Goal: Transaction & Acquisition: Download file/media

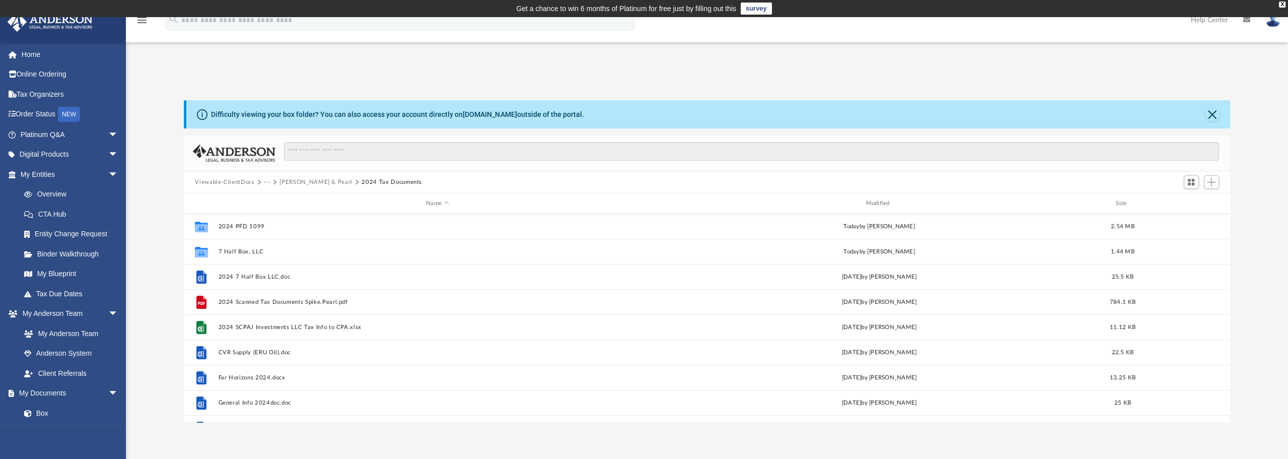
scroll to position [221, 1038]
click at [381, 74] on div "App [PERSON_NAME][EMAIL_ADDRESS][DOMAIN_NAME] Sign Out [PERSON_NAME][EMAIL_ADDR…" at bounding box center [644, 245] width 1288 height 354
click at [28, 52] on link "Home" at bounding box center [70, 54] width 126 height 20
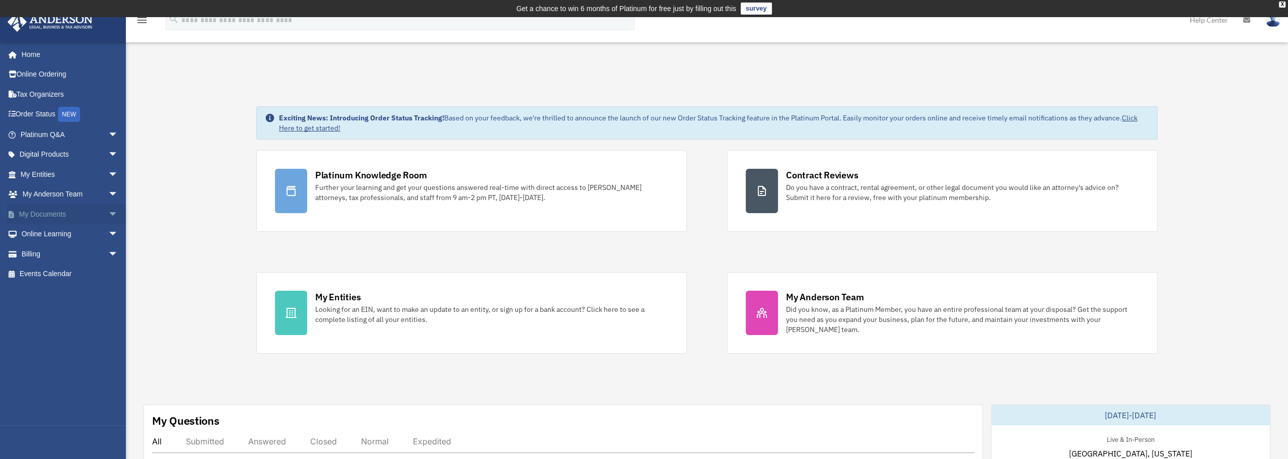
click at [108, 212] on span "arrow_drop_down" at bounding box center [118, 214] width 20 height 21
click at [42, 234] on link "Box" at bounding box center [73, 234] width 119 height 20
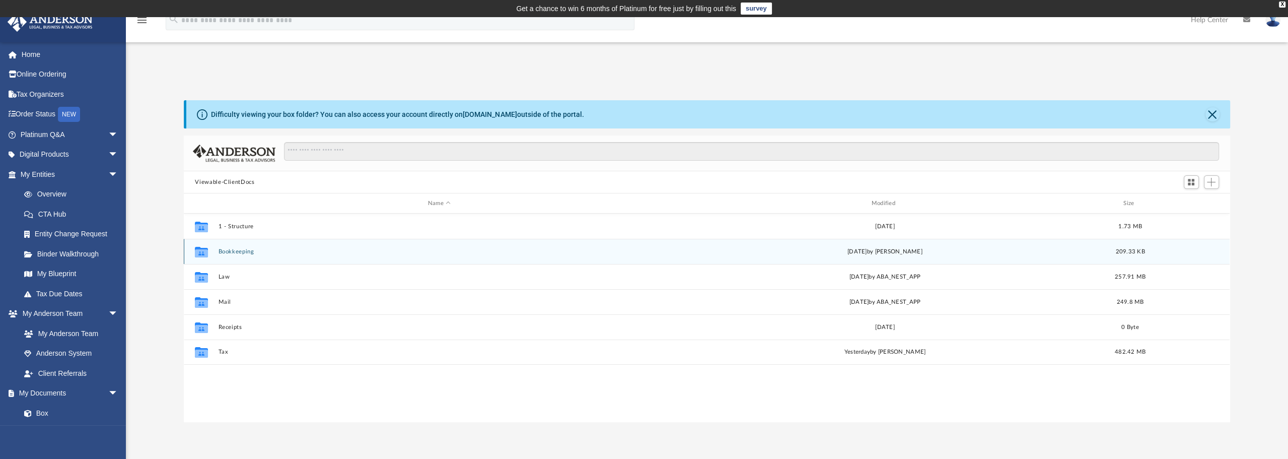
scroll to position [221, 1038]
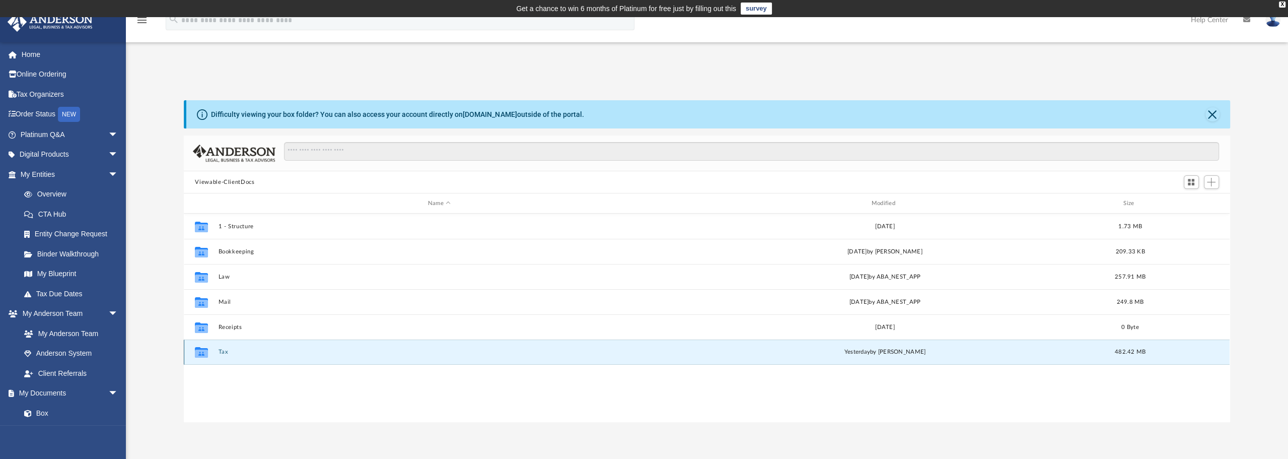
click at [224, 351] on button "Tax" at bounding box center [440, 351] width 442 height 7
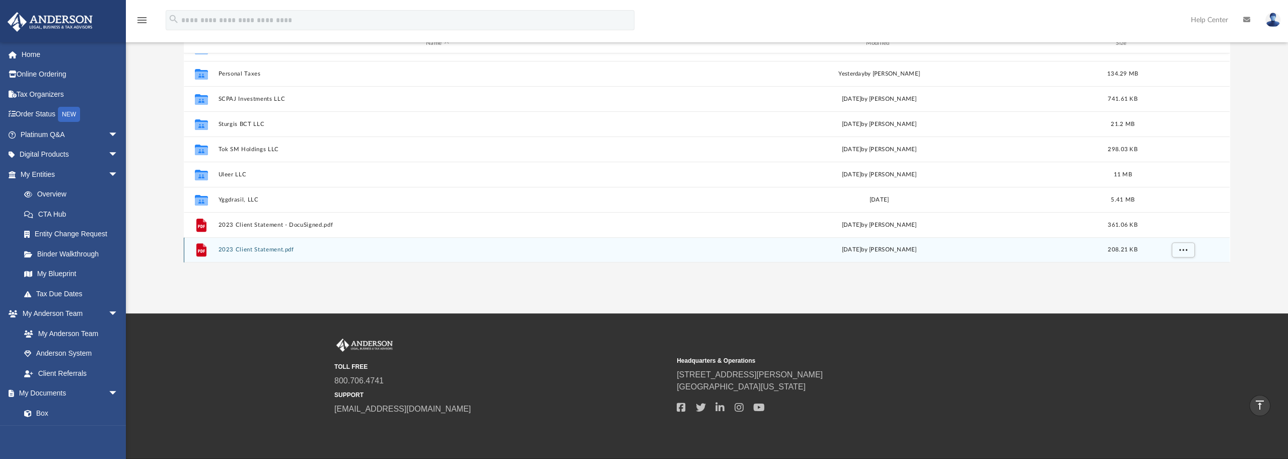
scroll to position [94, 0]
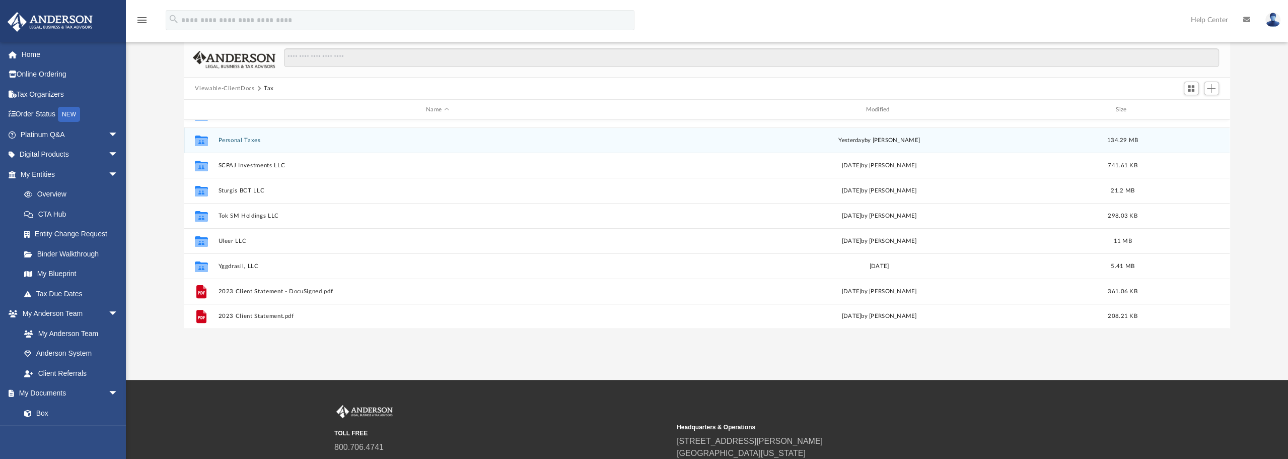
click at [241, 140] on div "Collaborated Folder Old Files Thu Feb 18 2021 67.94 MB Collaborated Folder Para…" at bounding box center [707, 224] width 1046 height 209
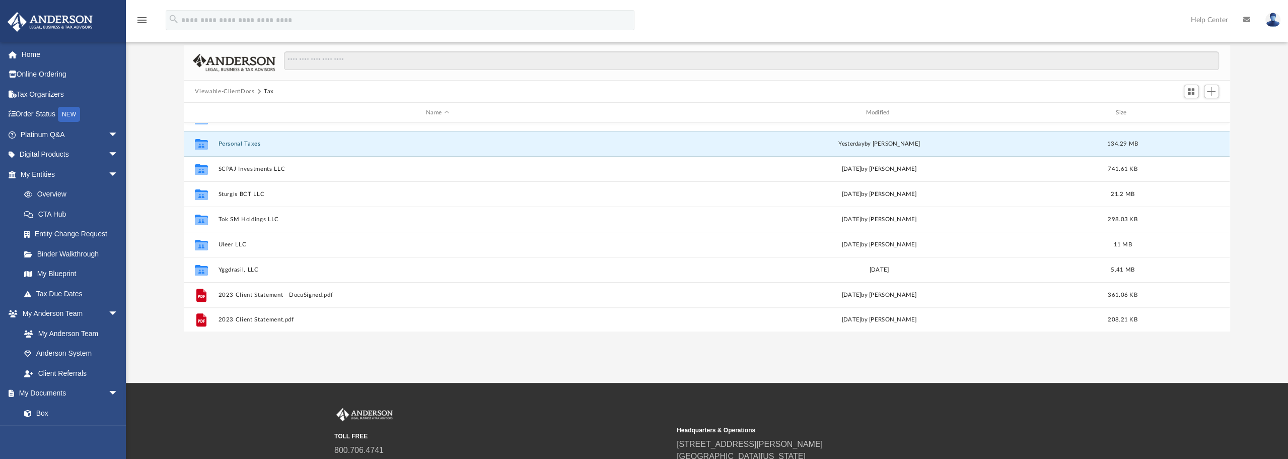
scroll to position [43, 0]
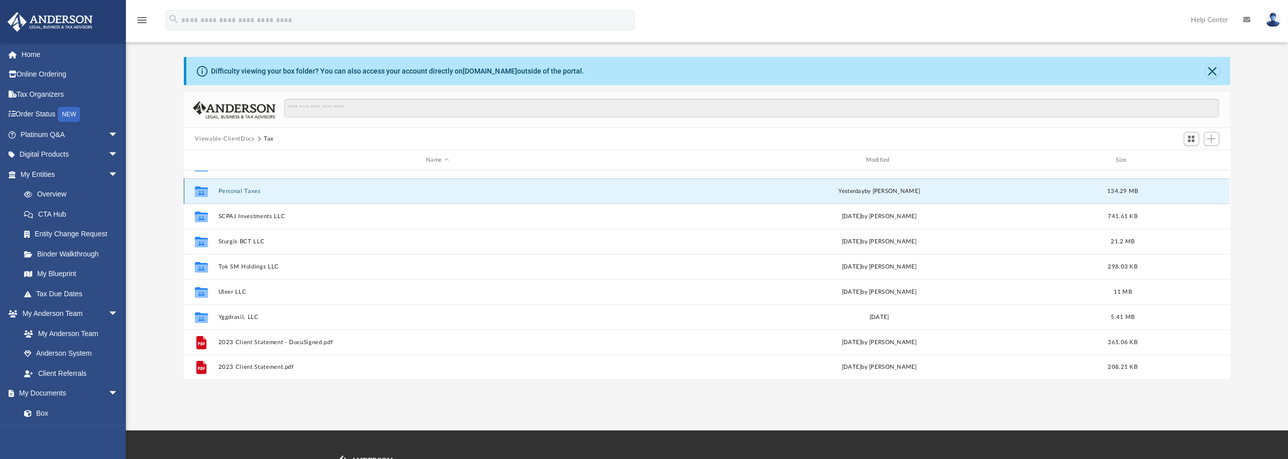
click at [235, 190] on button "Personal Taxes" at bounding box center [438, 191] width 438 height 7
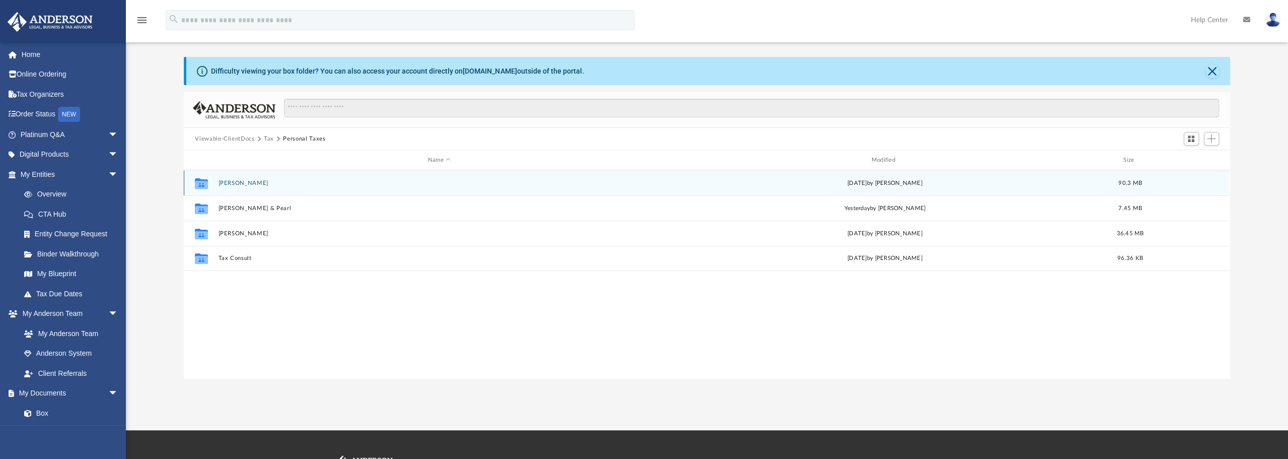
scroll to position [0, 0]
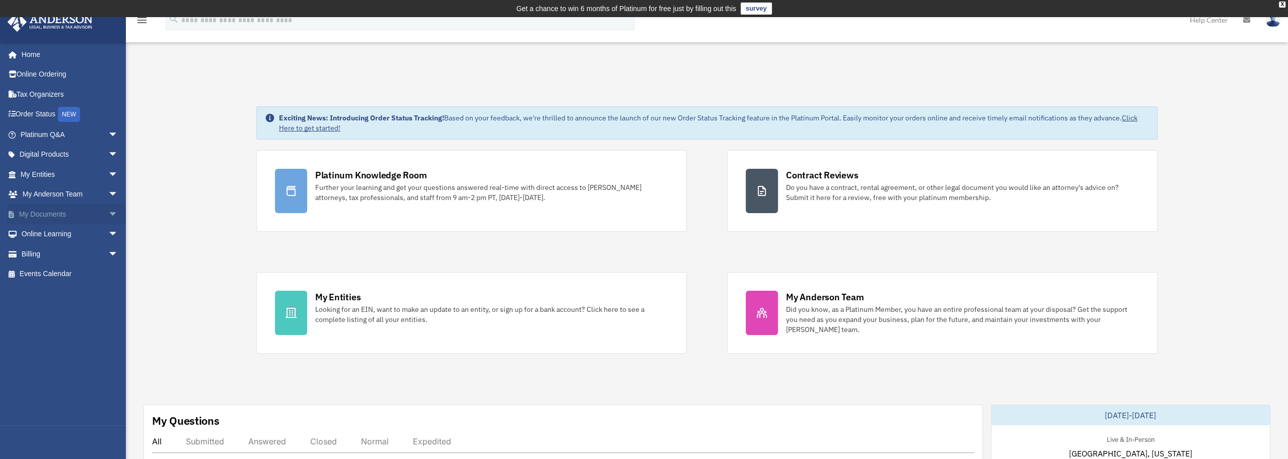
click at [108, 213] on span "arrow_drop_down" at bounding box center [118, 214] width 20 height 21
click at [40, 235] on link "Box" at bounding box center [73, 234] width 119 height 20
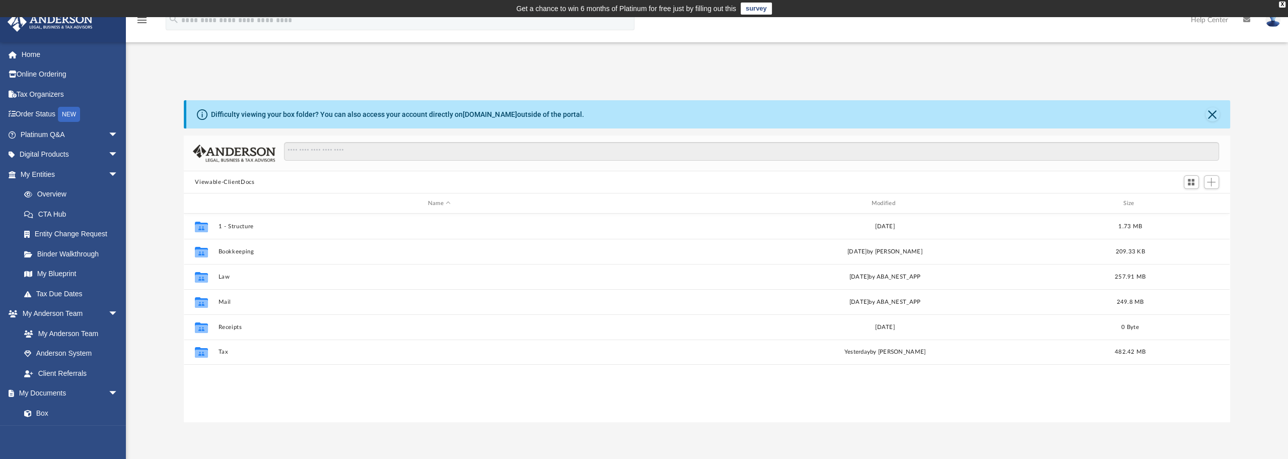
scroll to position [221, 1038]
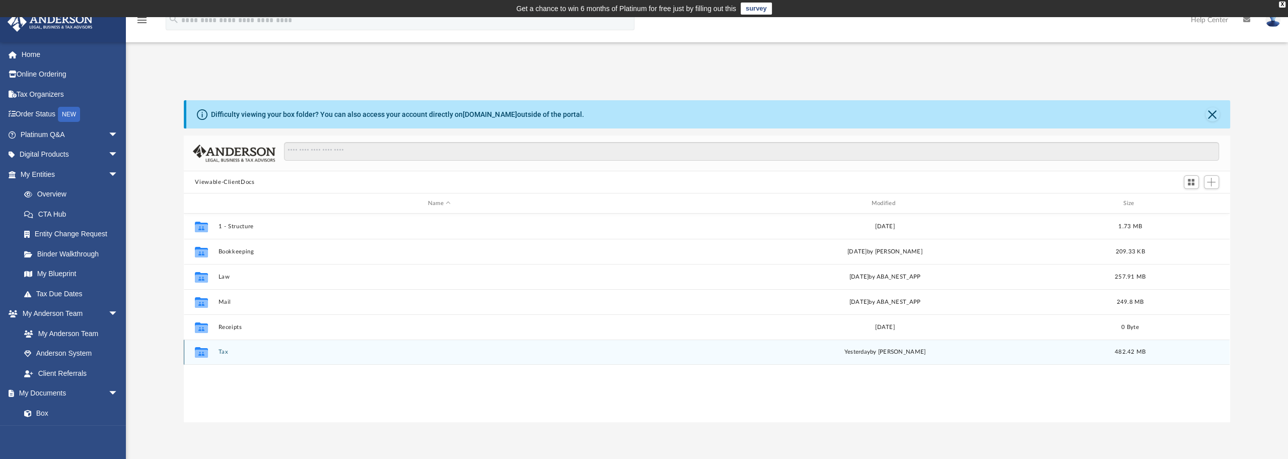
click at [221, 352] on button "Tax" at bounding box center [440, 351] width 442 height 7
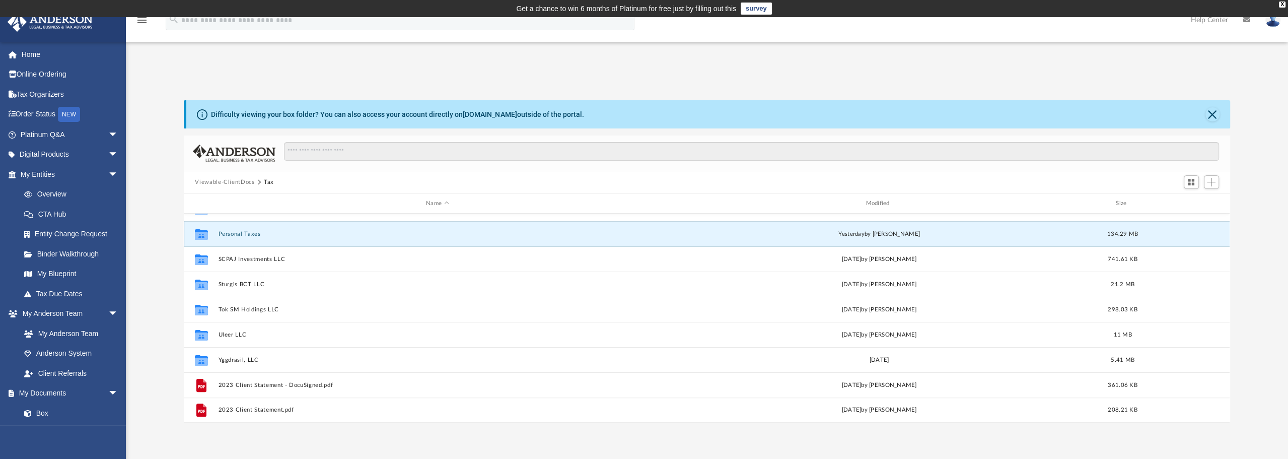
scroll to position [496, 0]
click at [244, 233] on div "Collaborated Folder Fairplay Properties Fri Feb 7 2025 by Jasmine Splunge 15.26…" at bounding box center [707, 318] width 1046 height 209
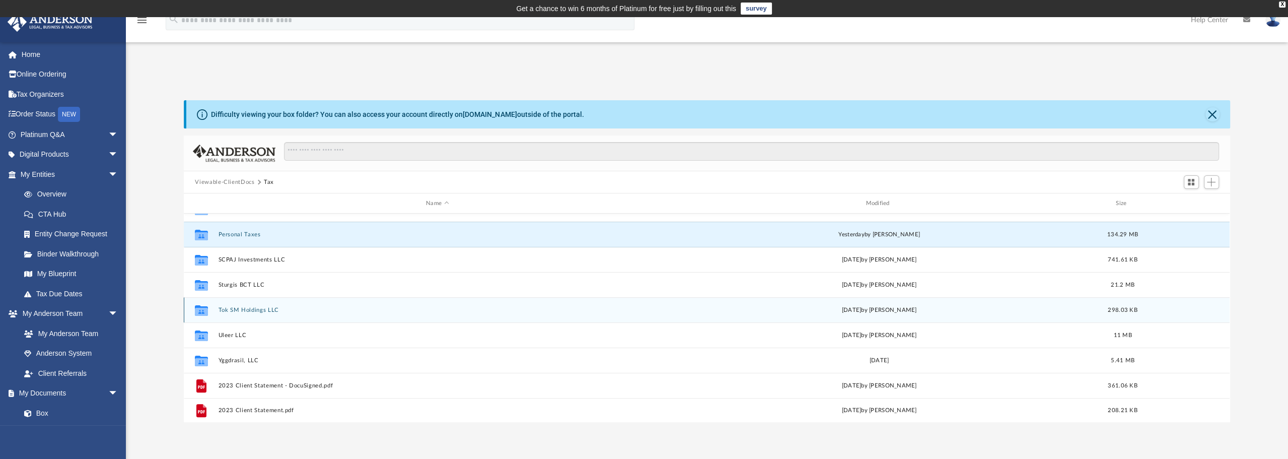
scroll to position [445, 0]
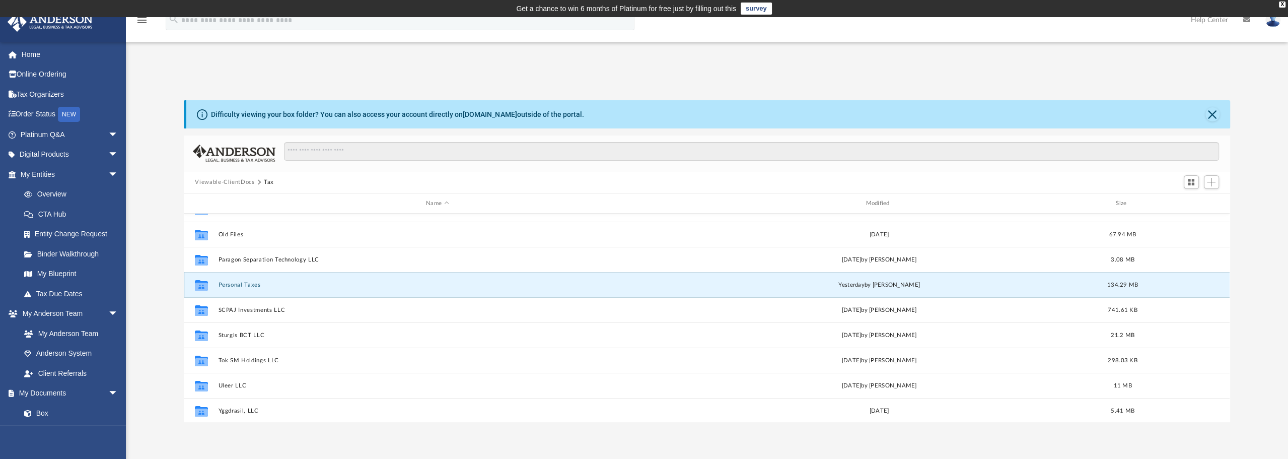
click at [238, 282] on button "Personal Taxes" at bounding box center [438, 284] width 438 height 7
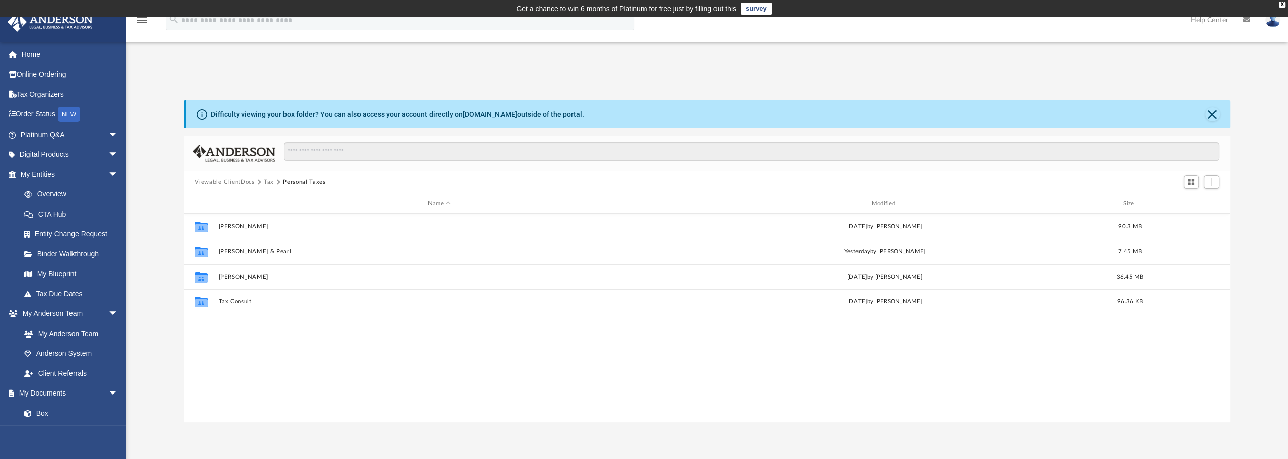
scroll to position [0, 0]
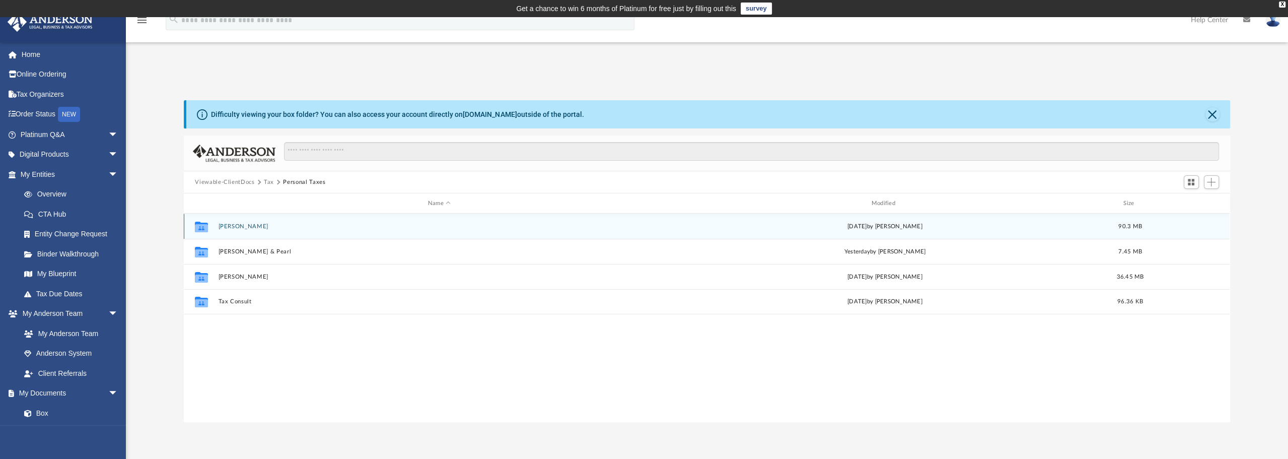
click at [252, 225] on button "Jorgensen, Bronk" at bounding box center [440, 226] width 442 height 7
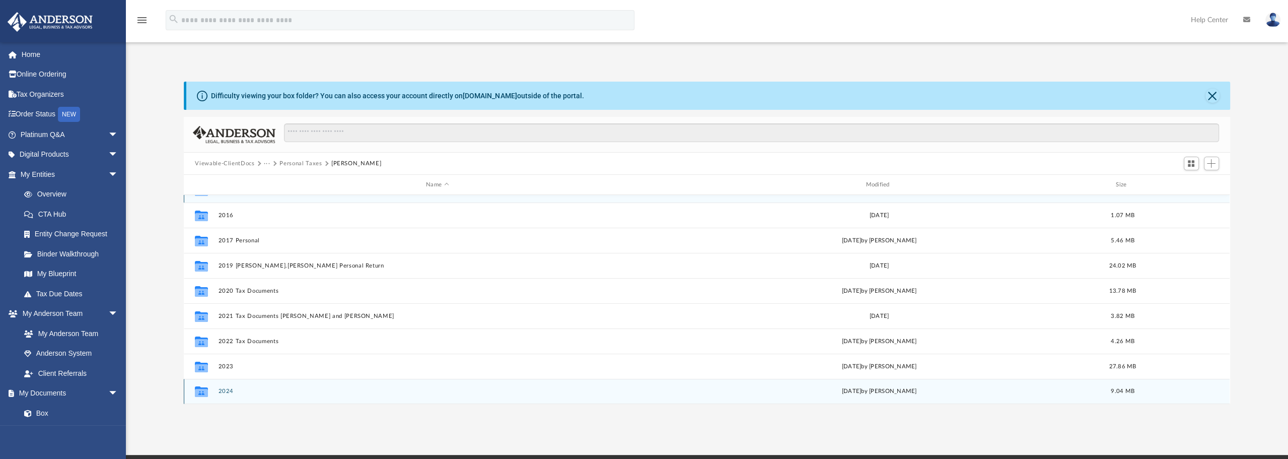
scroll to position [50, 0]
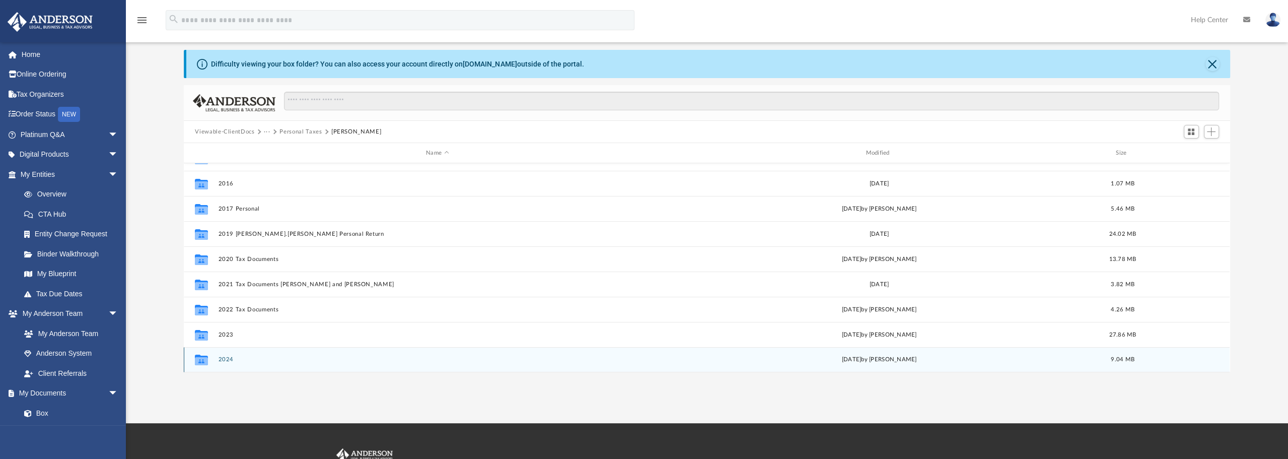
click at [229, 360] on button "2024" at bounding box center [438, 359] width 438 height 7
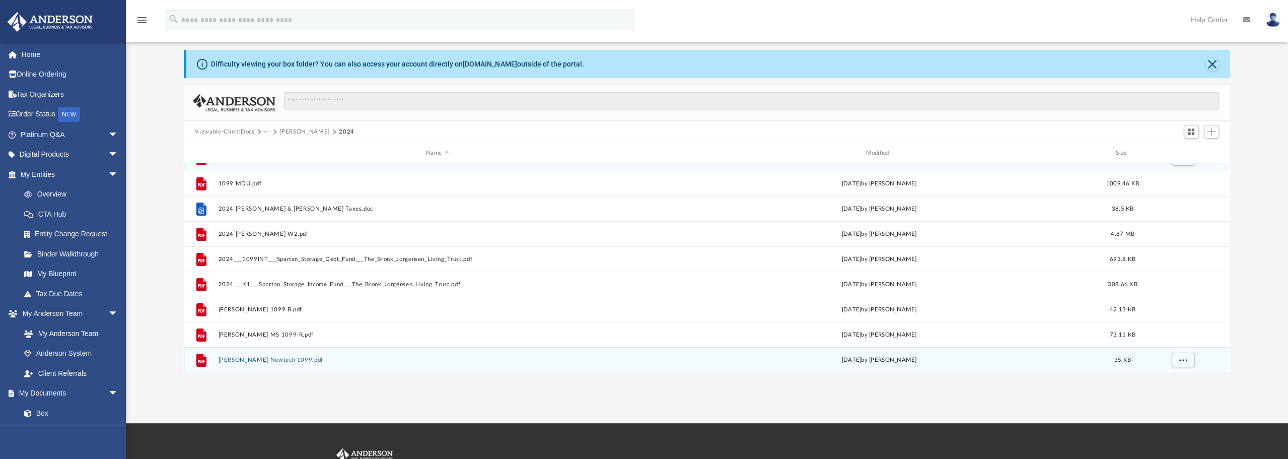
scroll to position [0, 0]
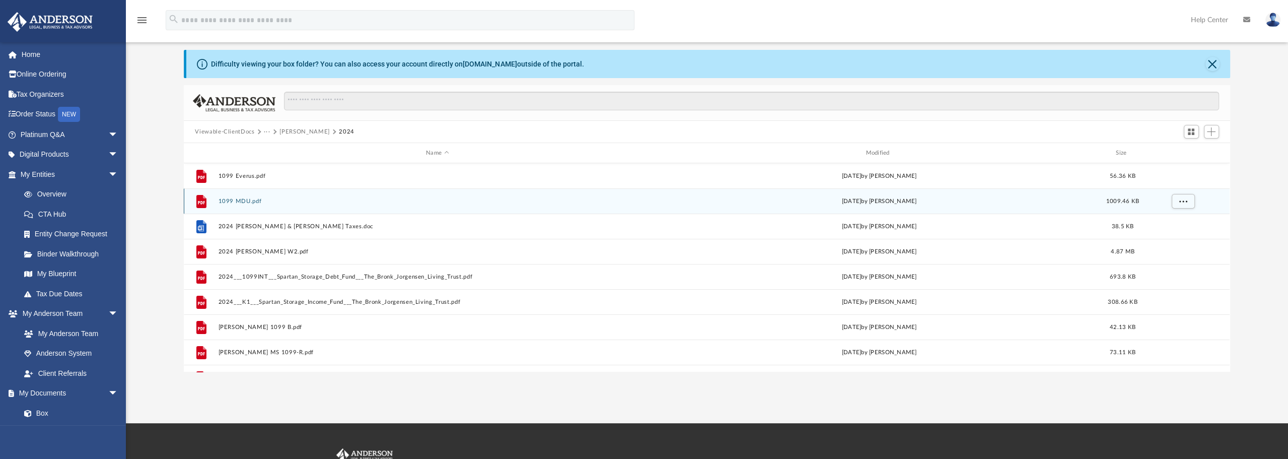
click at [251, 201] on button "1099 MDU.pdf" at bounding box center [438, 201] width 438 height 7
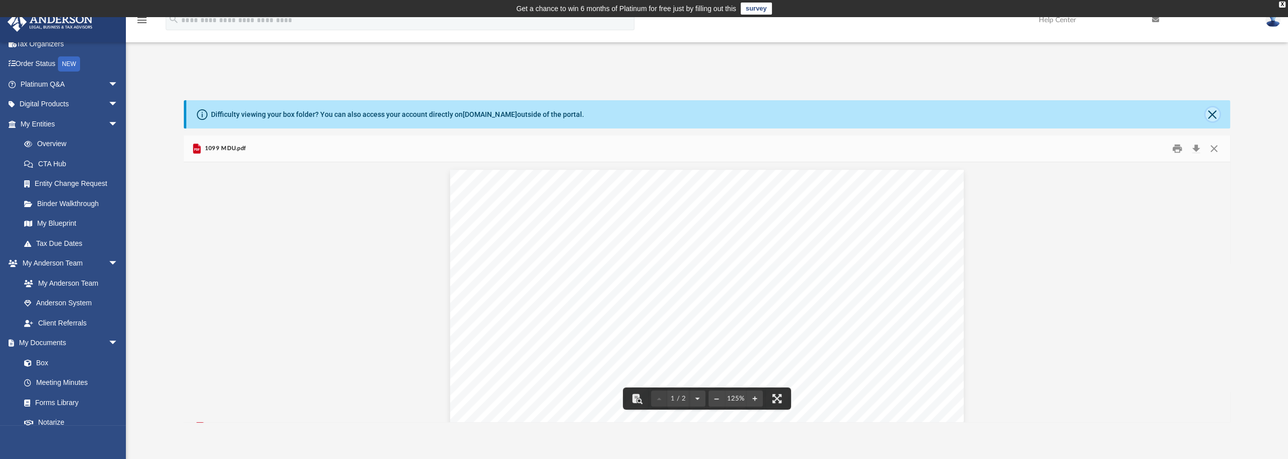
click at [1213, 119] on button "Close" at bounding box center [1213, 114] width 14 height 14
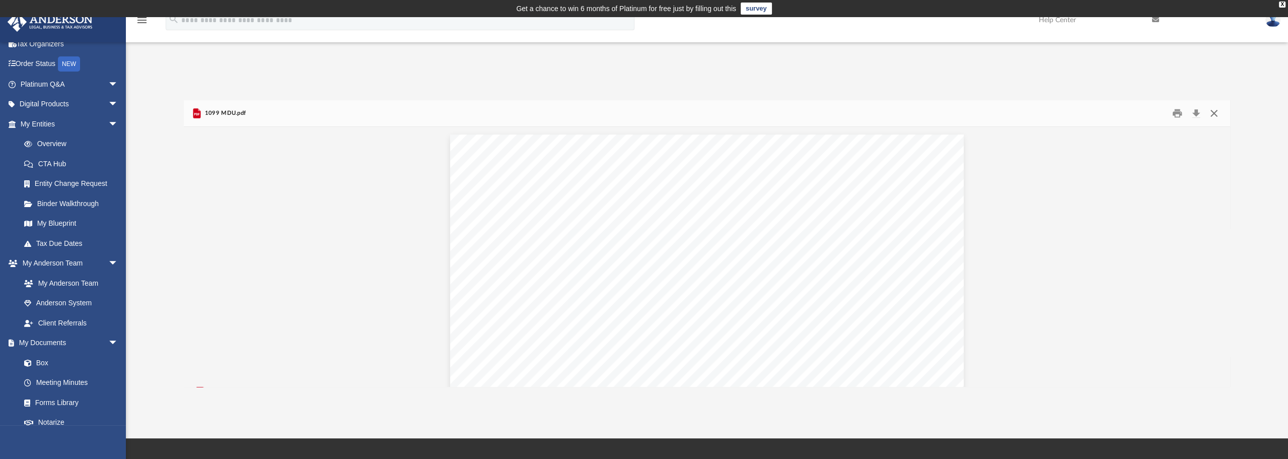
click at [1217, 113] on button "Close" at bounding box center [1214, 114] width 18 height 16
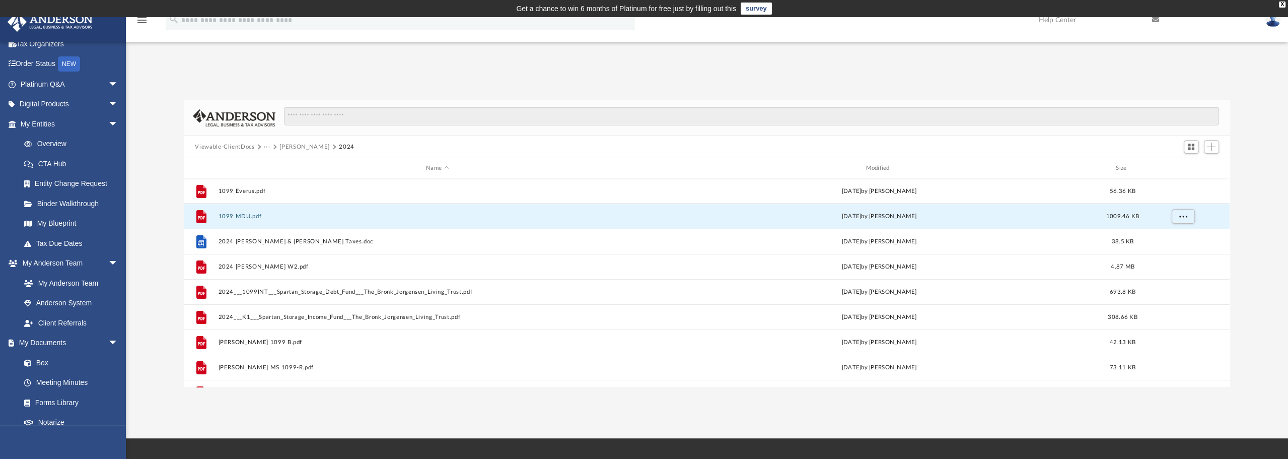
click at [297, 146] on button "Jorgensen, Bronk" at bounding box center [304, 147] width 50 height 9
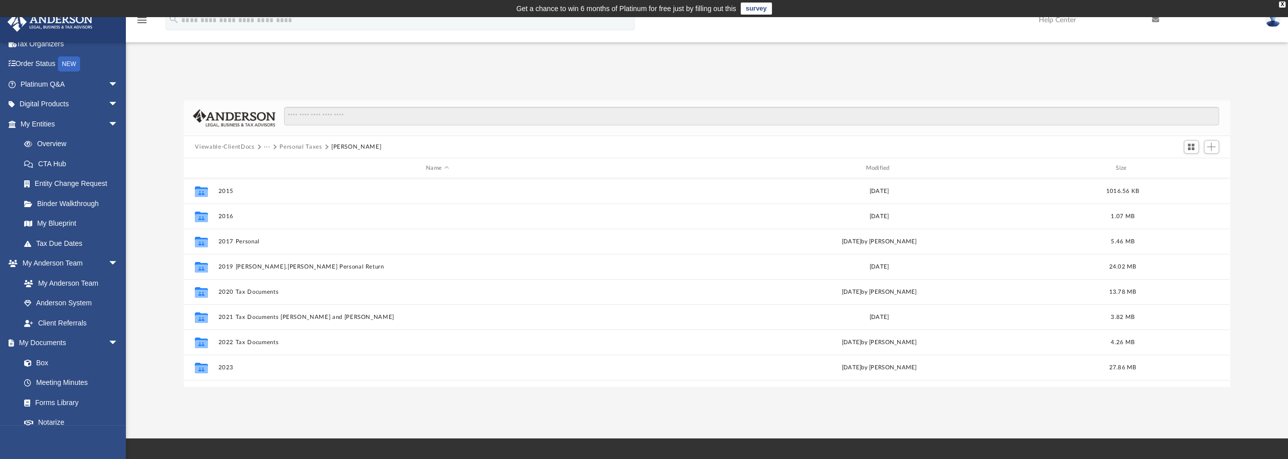
click at [292, 147] on button "Personal Taxes" at bounding box center [300, 147] width 42 height 9
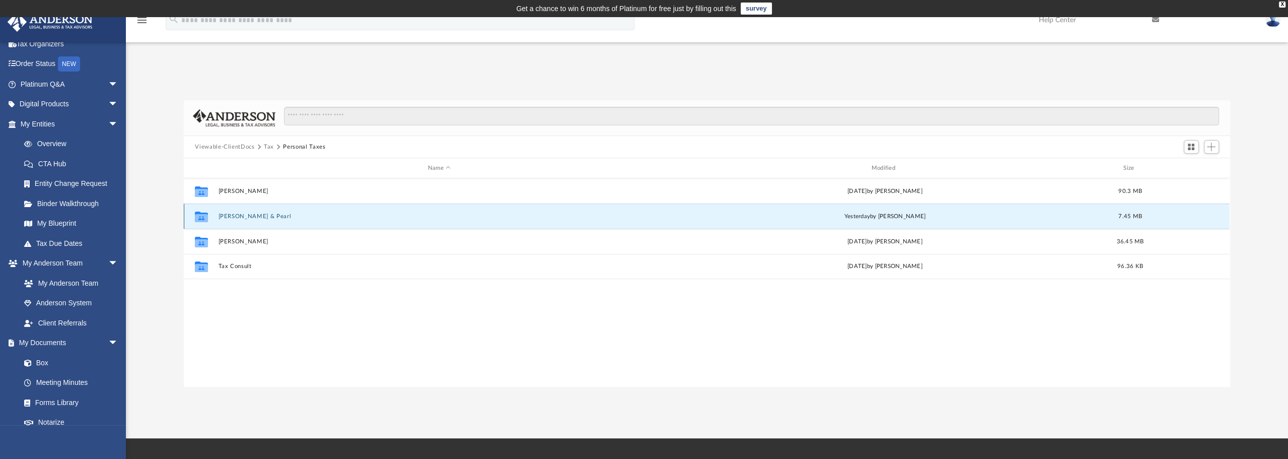
click at [244, 213] on button "[PERSON_NAME] & Pearl" at bounding box center [440, 216] width 442 height 7
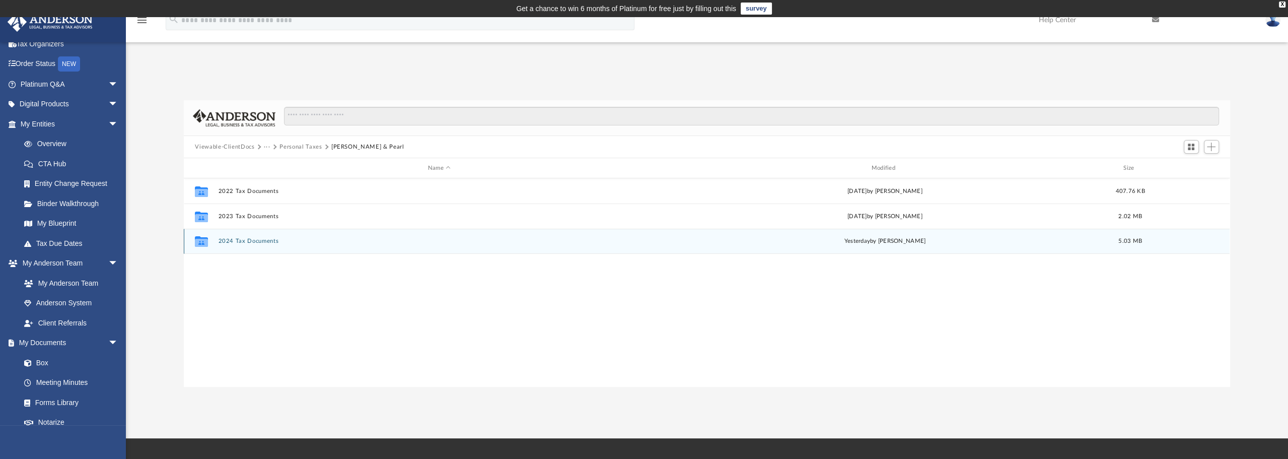
click at [270, 239] on button "2024 Tax Documents" at bounding box center [440, 241] width 442 height 7
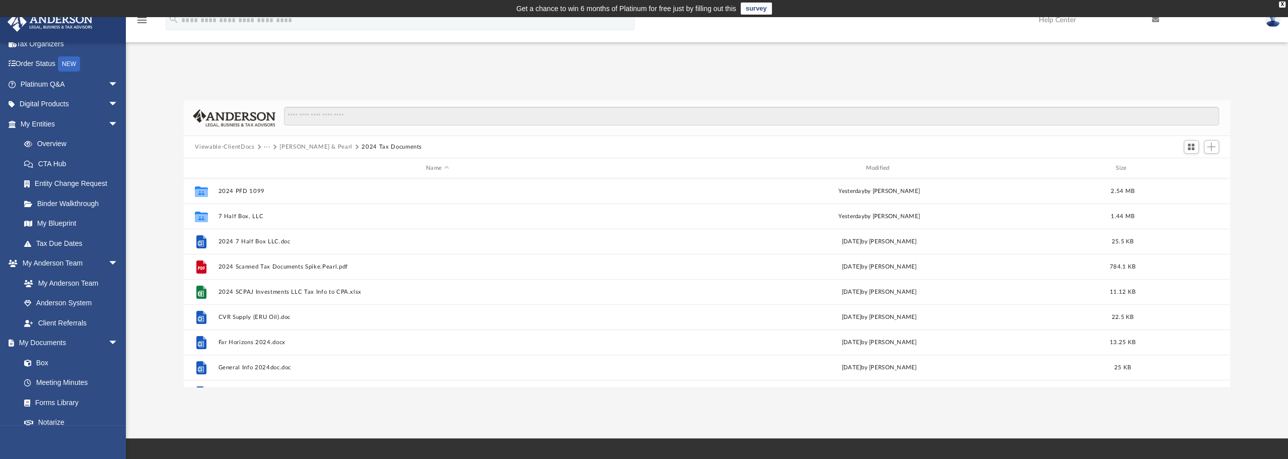
click at [318, 149] on button "[PERSON_NAME] & Pearl" at bounding box center [315, 147] width 73 height 9
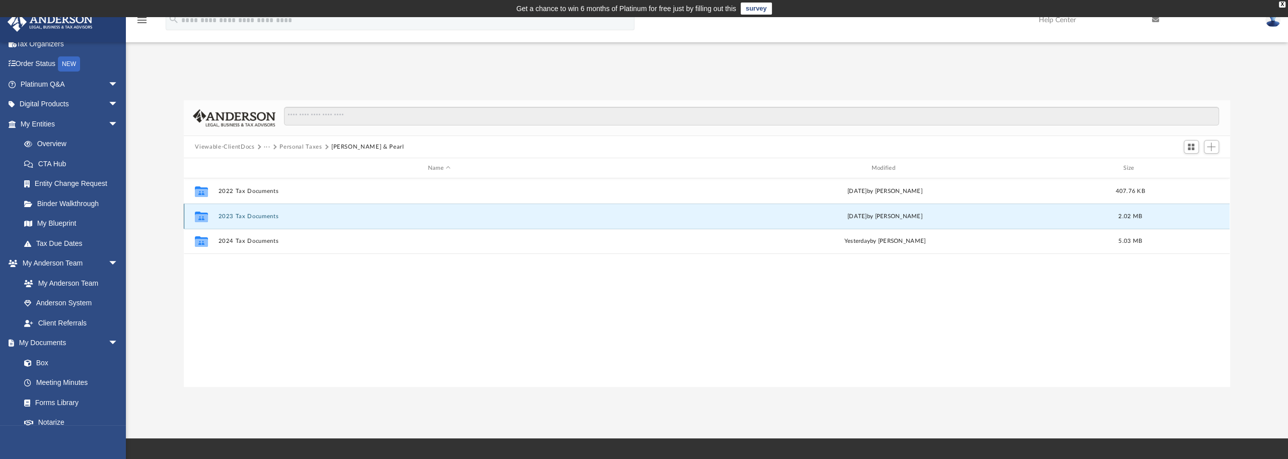
click at [237, 214] on button "2023 Tax Documents" at bounding box center [440, 216] width 442 height 7
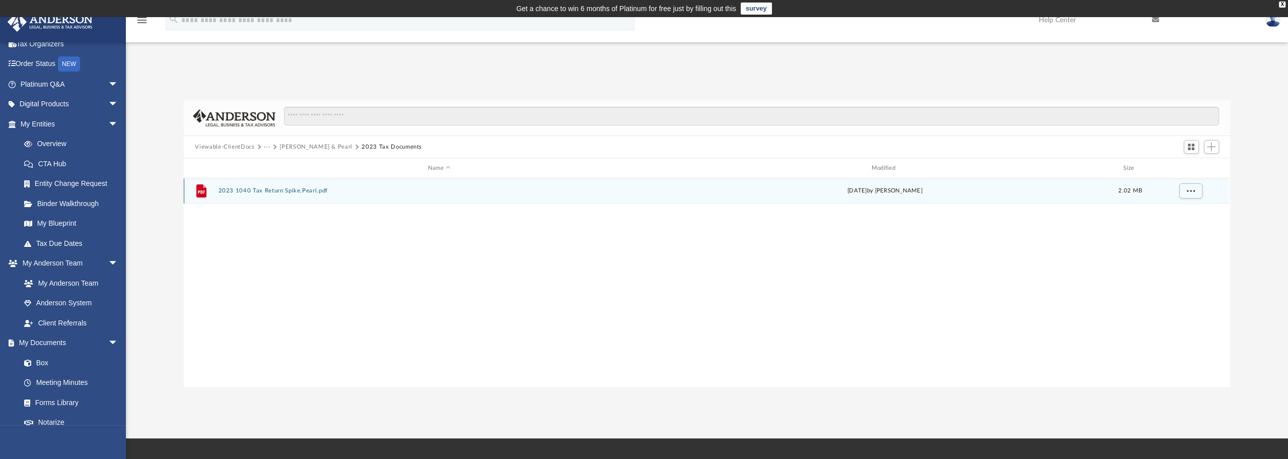
click at [265, 192] on button "2023 1040 Tax Return Spike.Pearl.pdf" at bounding box center [440, 190] width 442 height 7
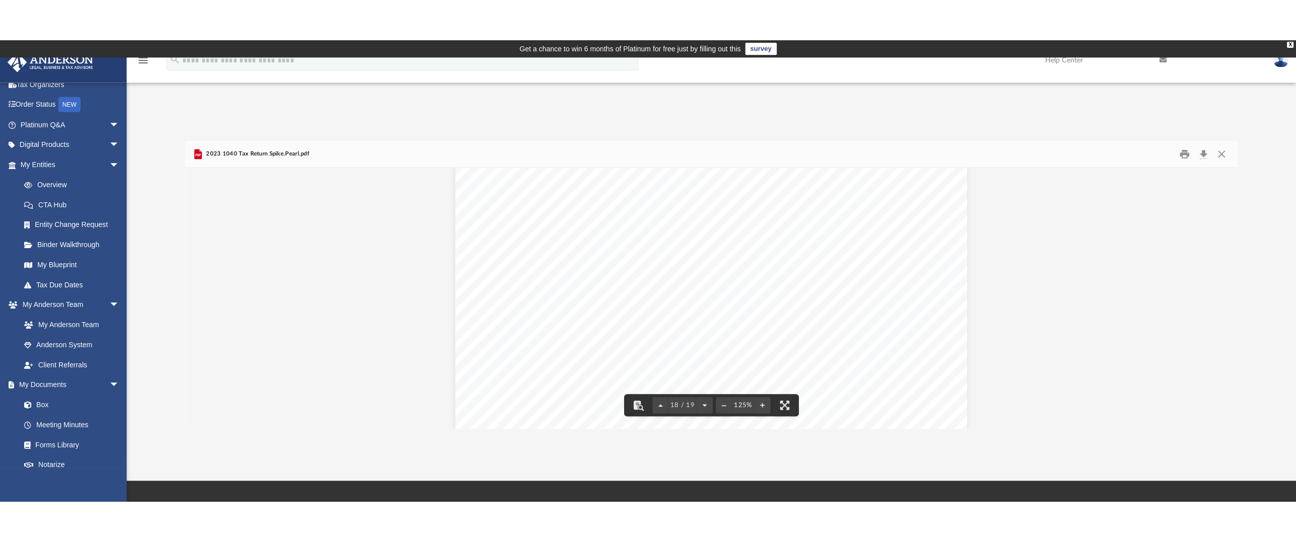
scroll to position [11733, 0]
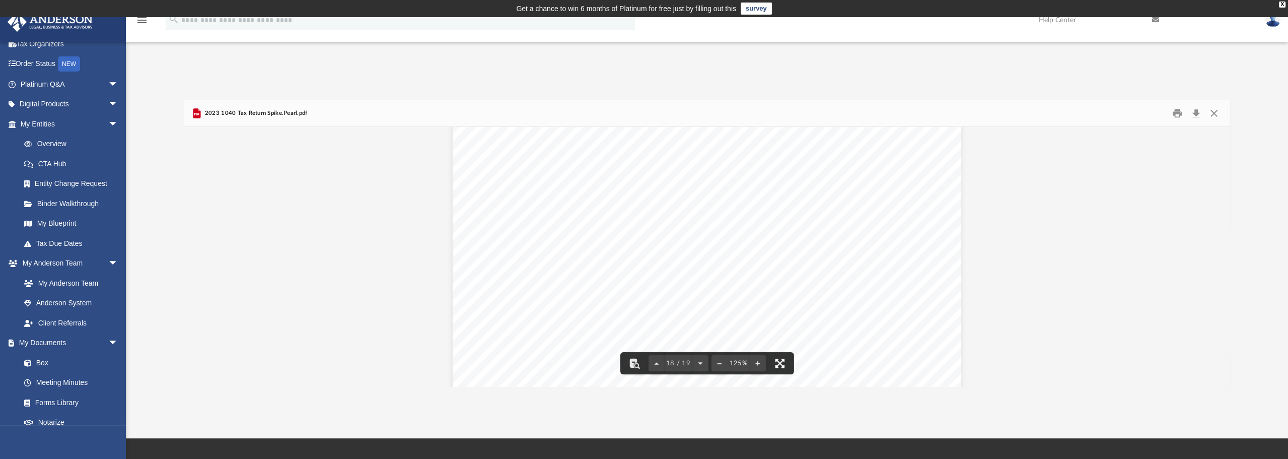
click at [785, 356] on button "File preview" at bounding box center [779, 363] width 22 height 22
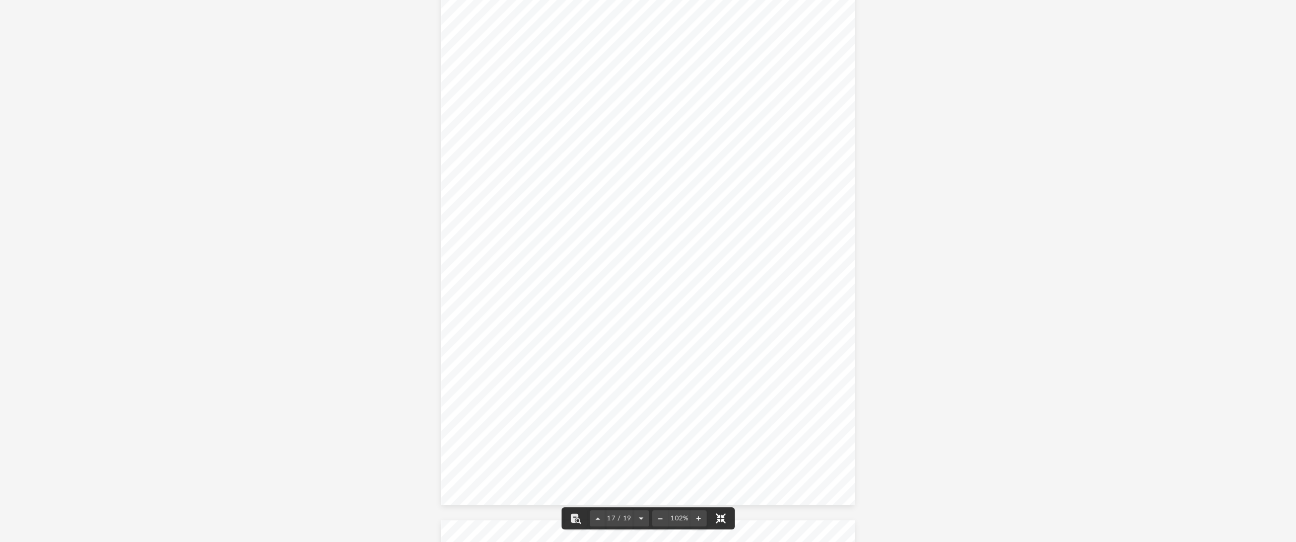
scroll to position [8729, 0]
type input "****"
click at [1249, 4] on button "File preview" at bounding box center [1257, 12] width 17 height 17
drag, startPoint x: 1182, startPoint y: 11, endPoint x: 1129, endPoint y: 9, distance: 52.9
click at [1129, 9] on div "****" at bounding box center [1207, 12] width 159 height 24
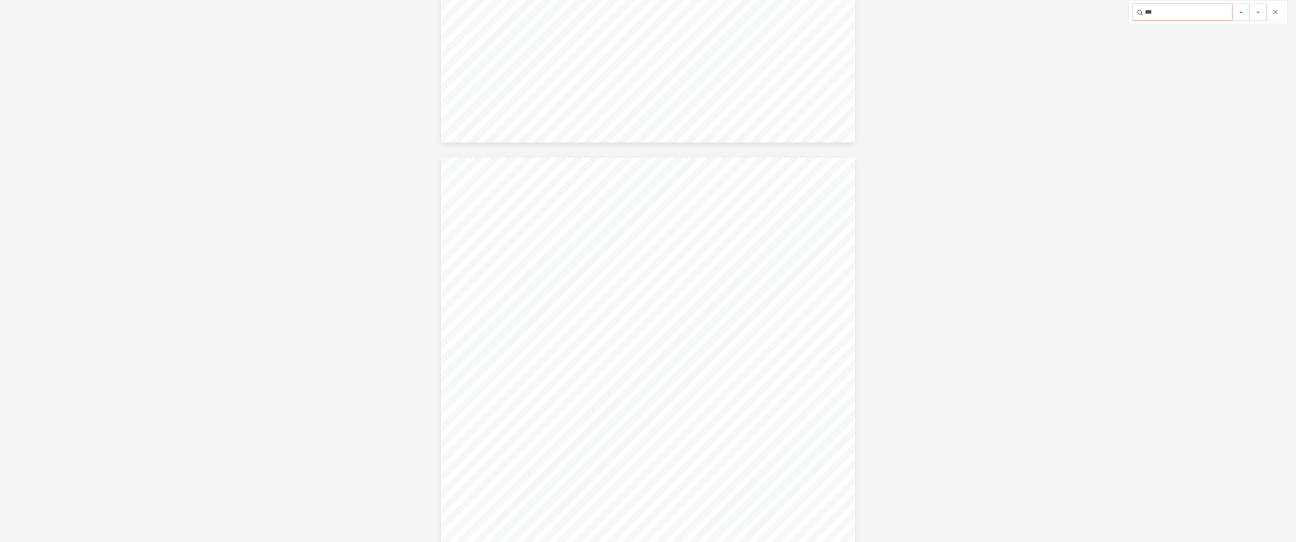
type input "***"
click at [1249, 4] on button "File preview" at bounding box center [1257, 12] width 17 height 17
click at [1273, 15] on button "File preview" at bounding box center [1274, 12] width 17 height 17
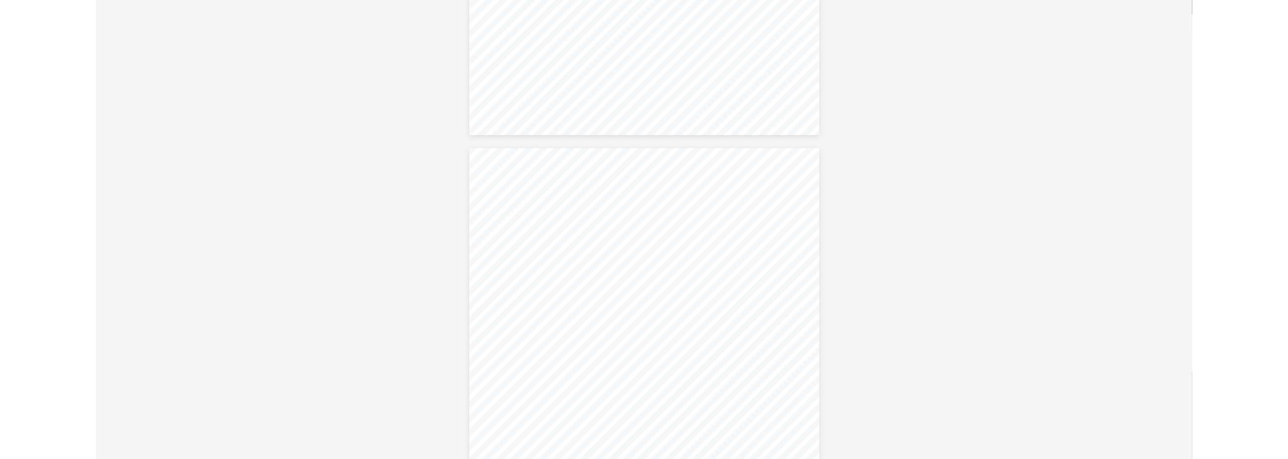
scroll to position [9259, 0]
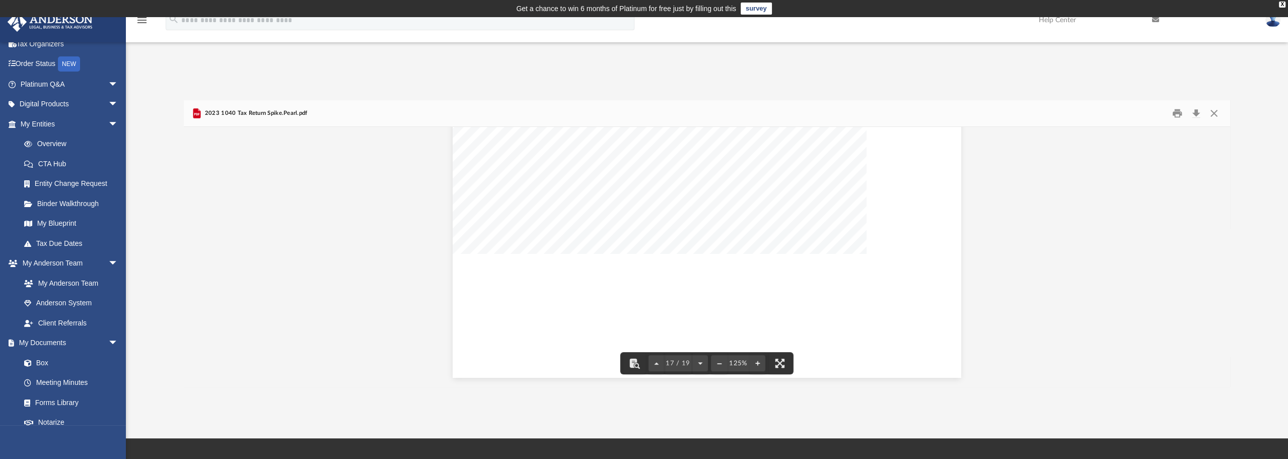
scroll to position [10876, 0]
click at [1212, 115] on button "Close" at bounding box center [1214, 114] width 18 height 16
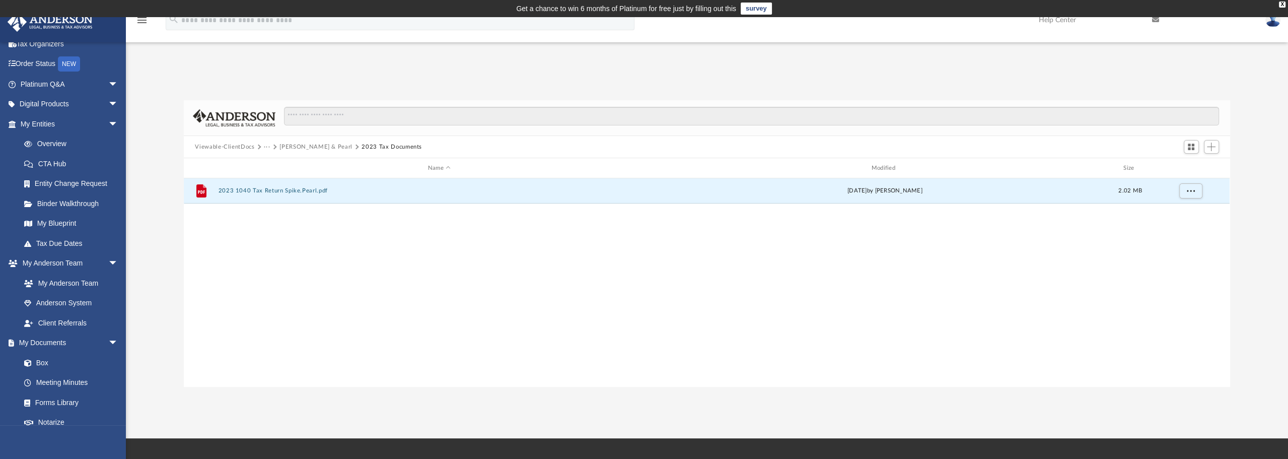
click at [323, 147] on button "[PERSON_NAME] & Pearl" at bounding box center [315, 147] width 73 height 9
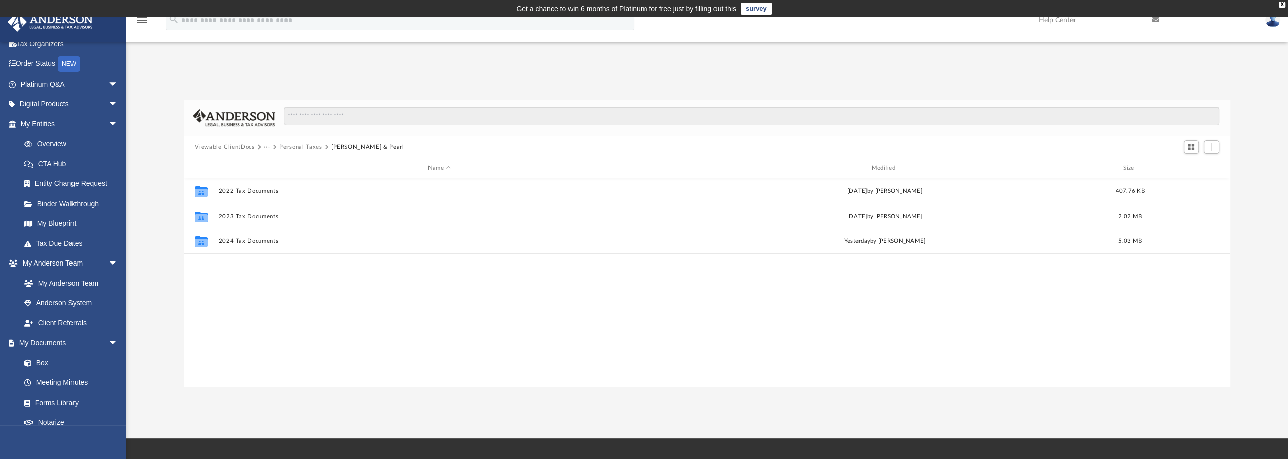
click at [306, 146] on button "Personal Taxes" at bounding box center [300, 147] width 42 height 9
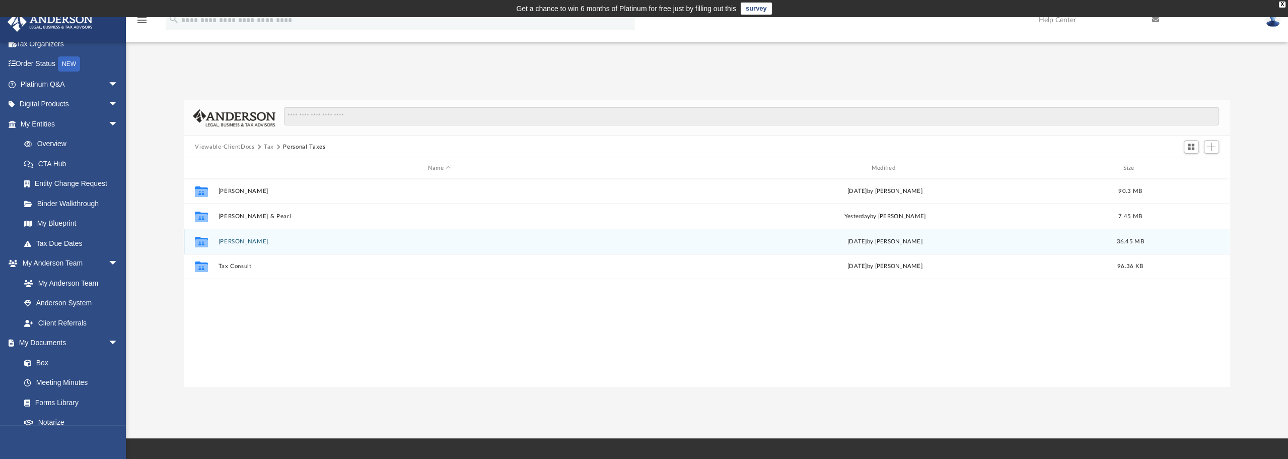
click at [251, 242] on button "Jorgensen, Thor" at bounding box center [440, 241] width 442 height 7
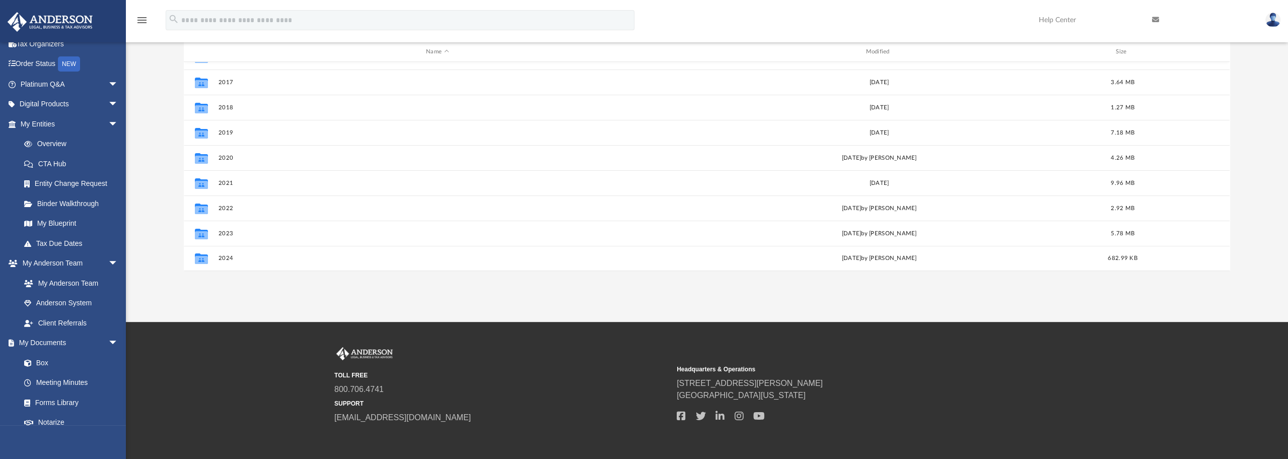
scroll to position [159, 0]
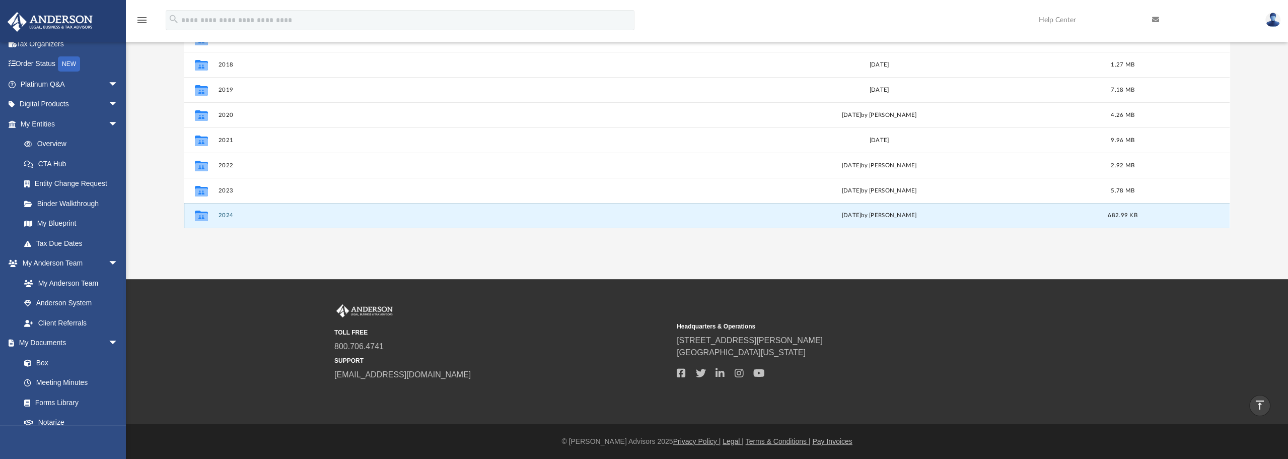
click at [228, 217] on button "2024" at bounding box center [438, 215] width 438 height 7
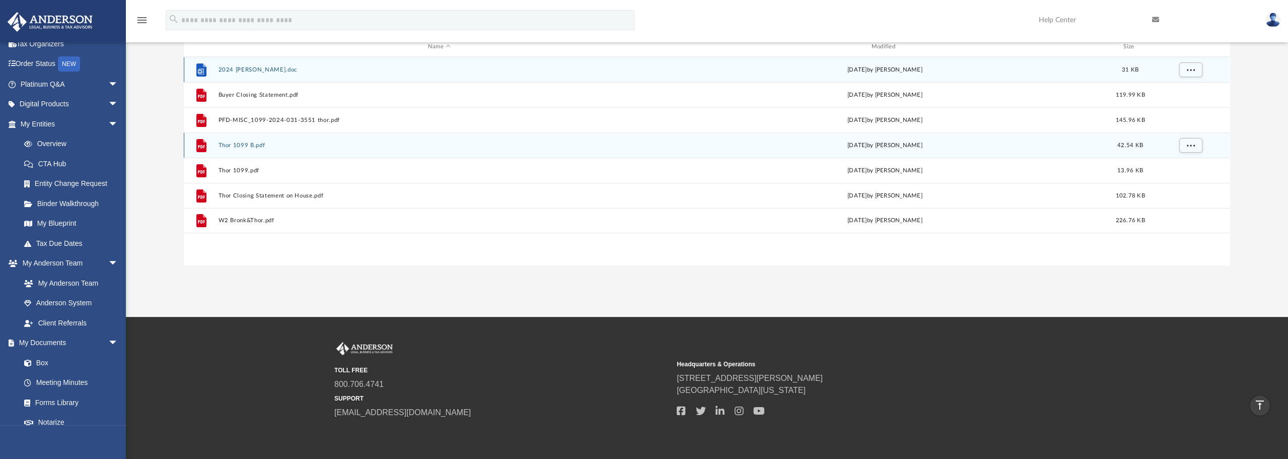
scroll to position [58, 0]
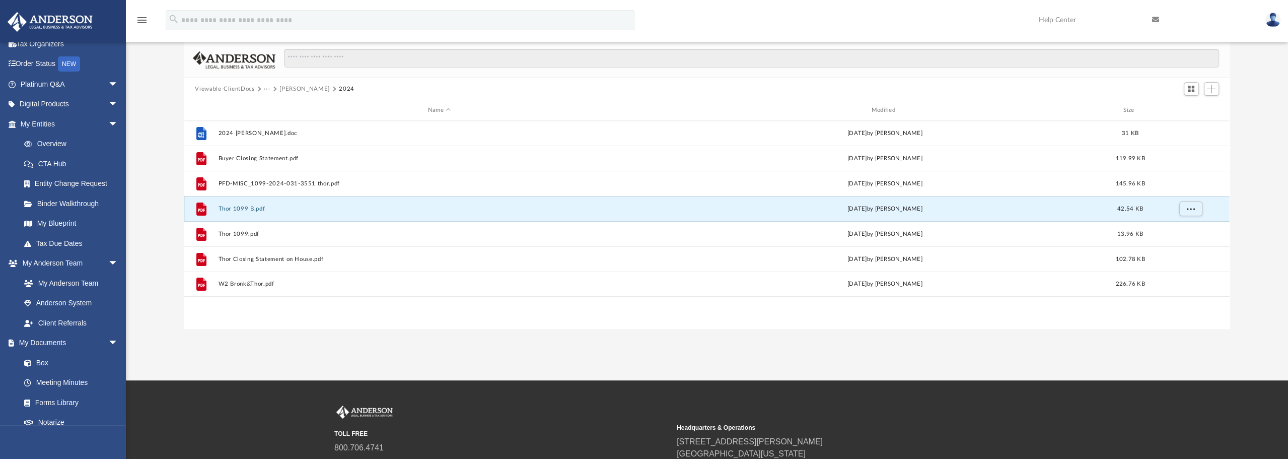
click at [259, 207] on button "Thor 1099 B.pdf" at bounding box center [440, 208] width 442 height 7
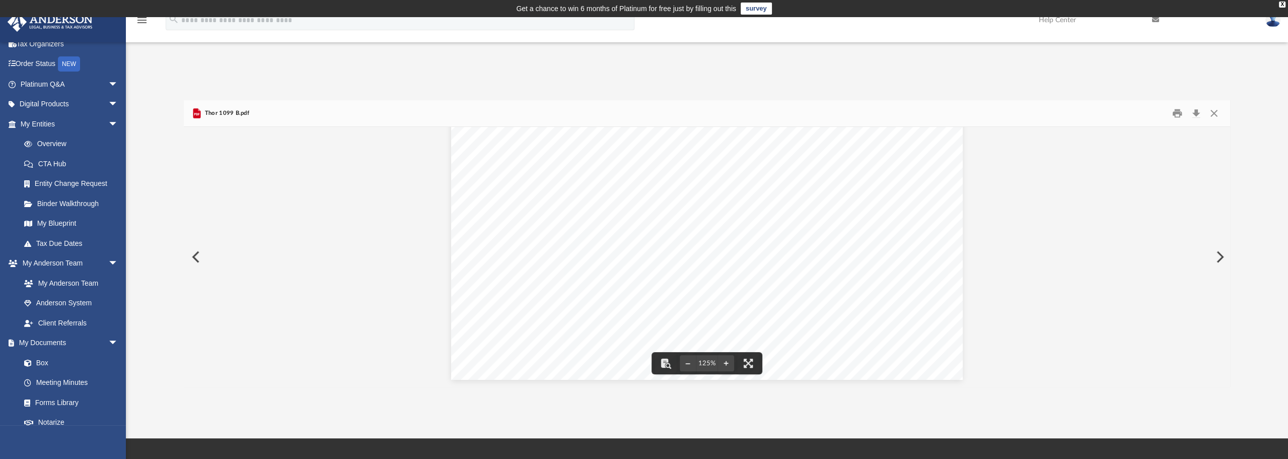
scroll to position [118, 0]
click at [1213, 116] on button "Close" at bounding box center [1214, 114] width 18 height 16
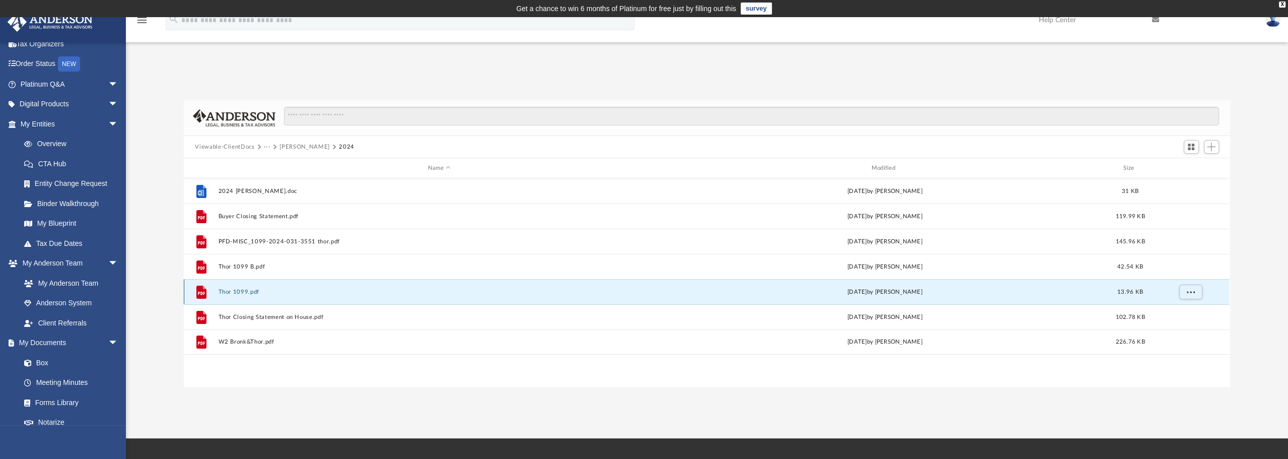
click at [236, 294] on button "Thor 1099.pdf" at bounding box center [440, 292] width 442 height 7
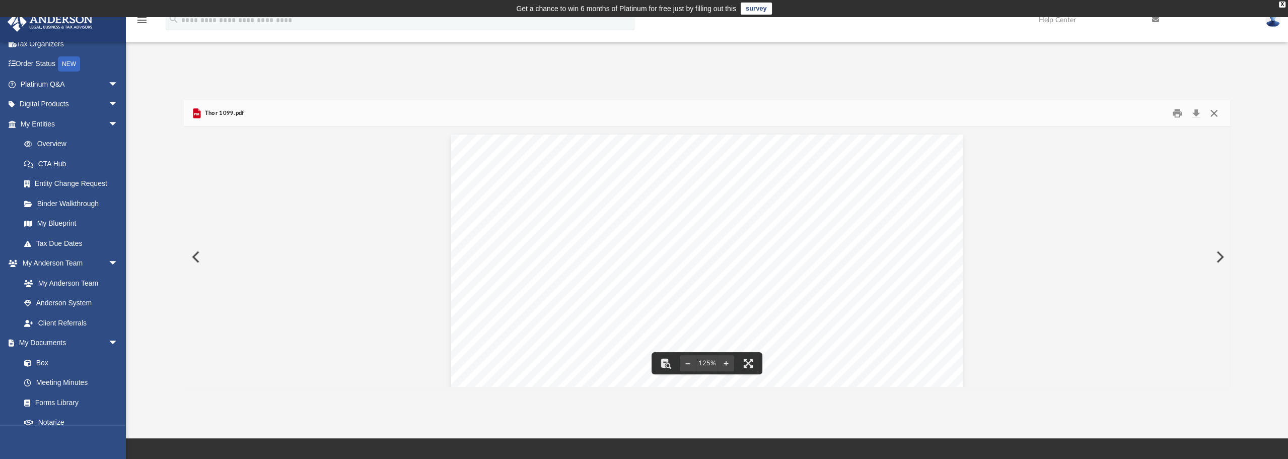
click at [1215, 112] on button "Close" at bounding box center [1214, 114] width 18 height 16
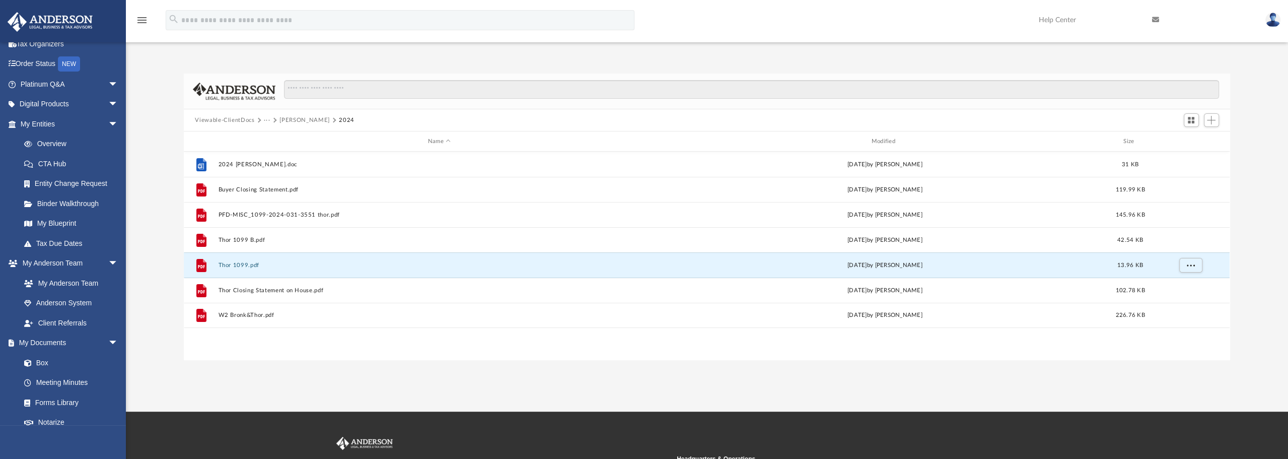
scroll to position [50, 0]
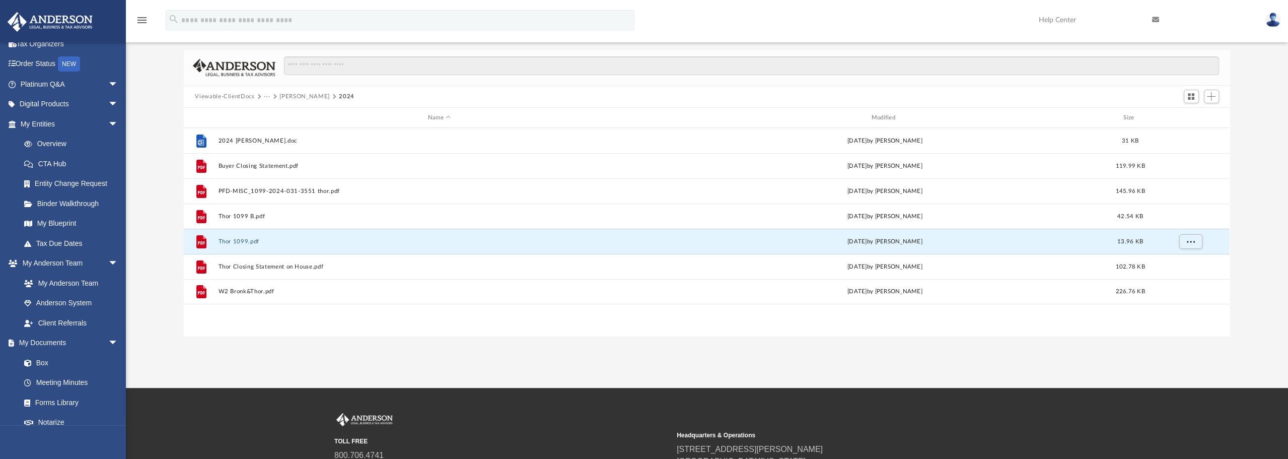
click at [161, 228] on div "Difficulty viewing your box folder? You can also access your account directly o…" at bounding box center [707, 193] width 1162 height 287
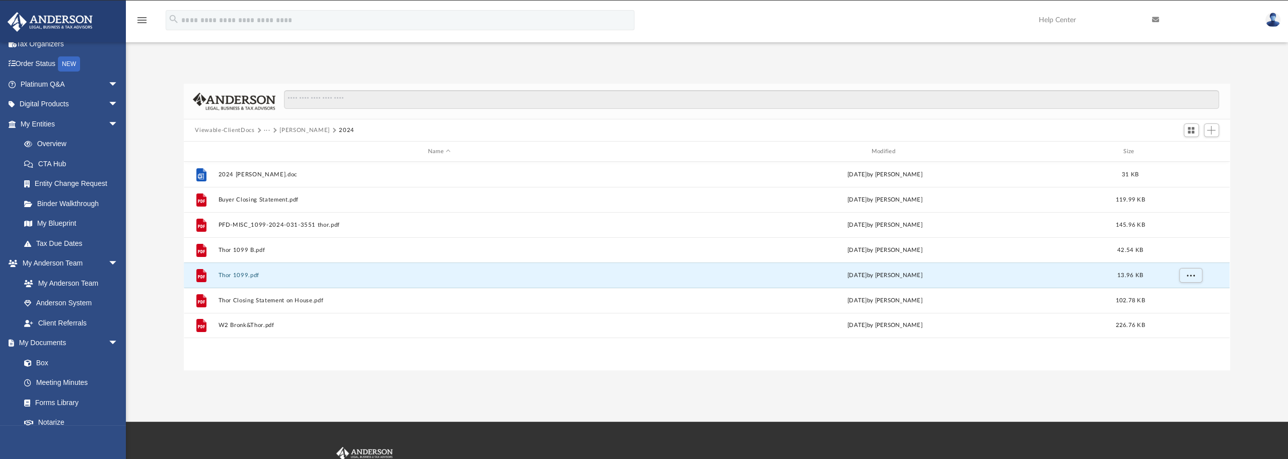
scroll to position [0, 0]
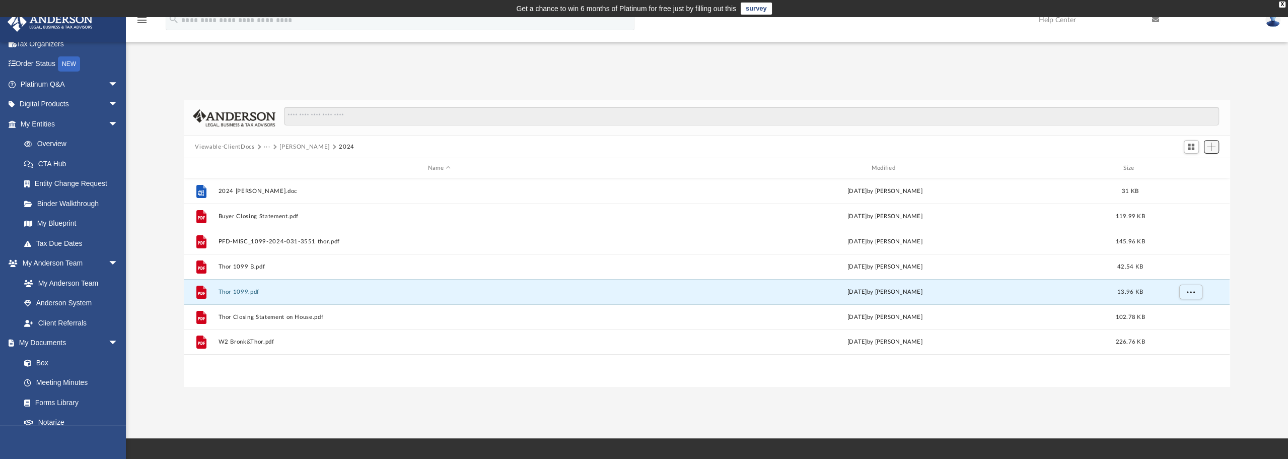
click at [1212, 146] on span "Add" at bounding box center [1211, 147] width 9 height 9
click at [1200, 183] on li "New Folder" at bounding box center [1197, 182] width 32 height 11
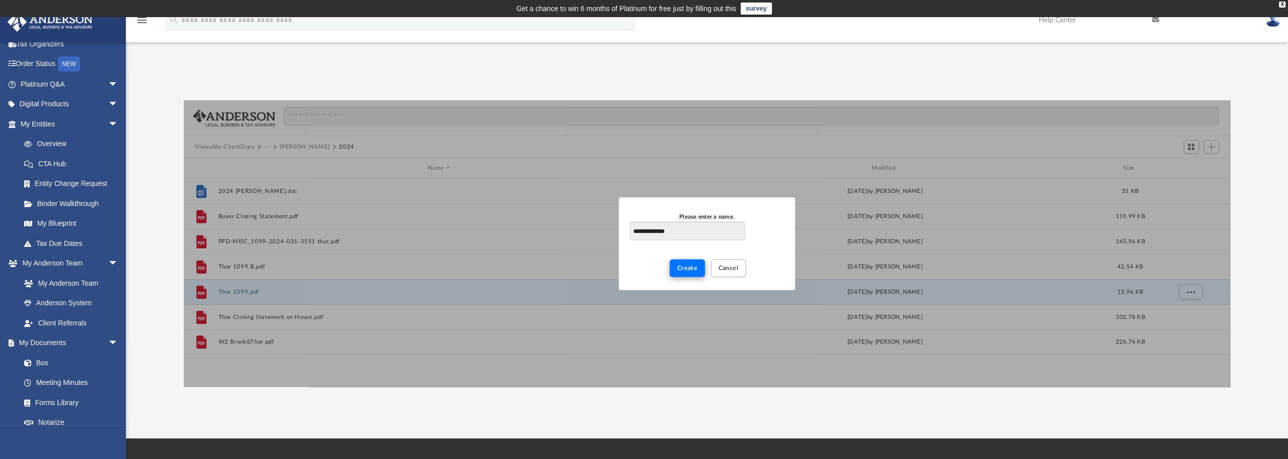
type input "**********"
click at [682, 265] on span "Create" at bounding box center [687, 267] width 21 height 6
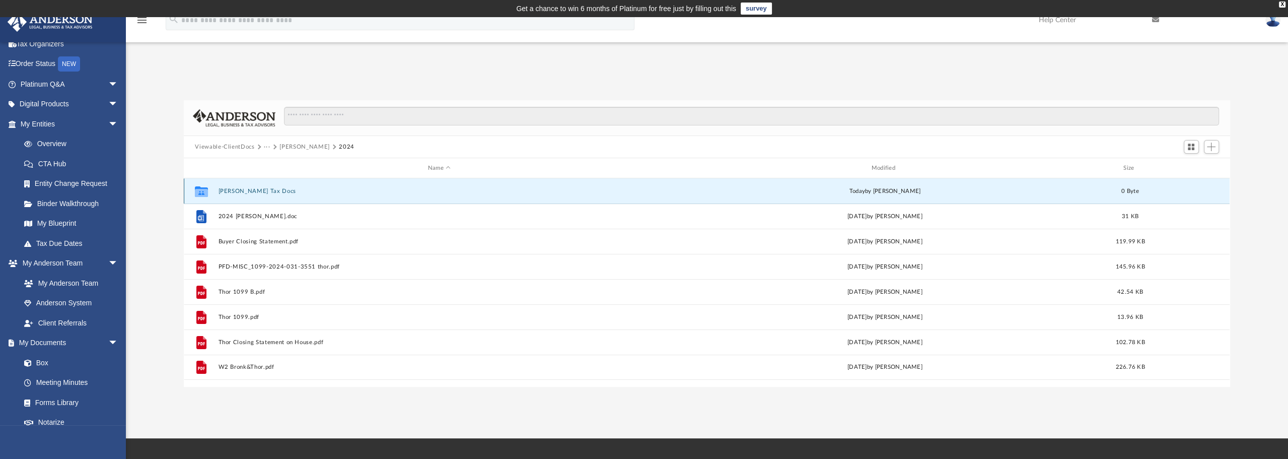
click at [232, 189] on button "Schwab Tax Docs" at bounding box center [440, 191] width 442 height 7
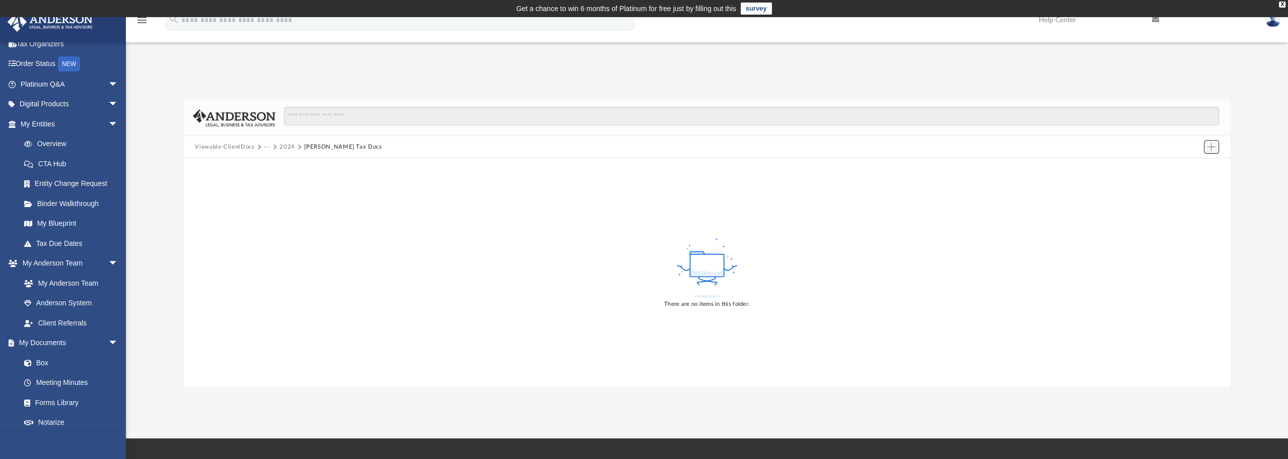
click at [1210, 147] on span "Add" at bounding box center [1211, 147] width 9 height 9
click at [1189, 167] on li "Upload" at bounding box center [1197, 167] width 32 height 11
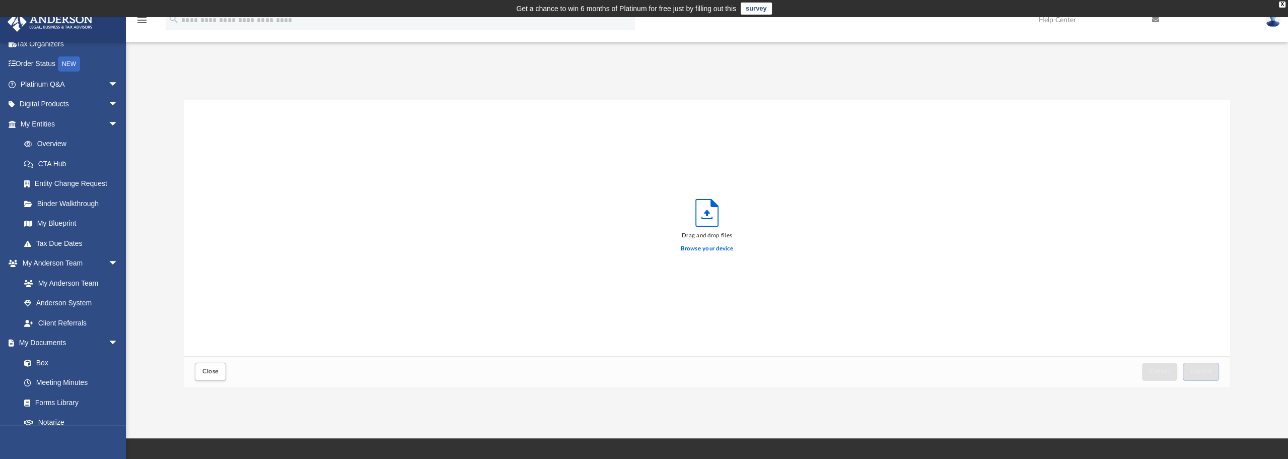
scroll to position [248, 1038]
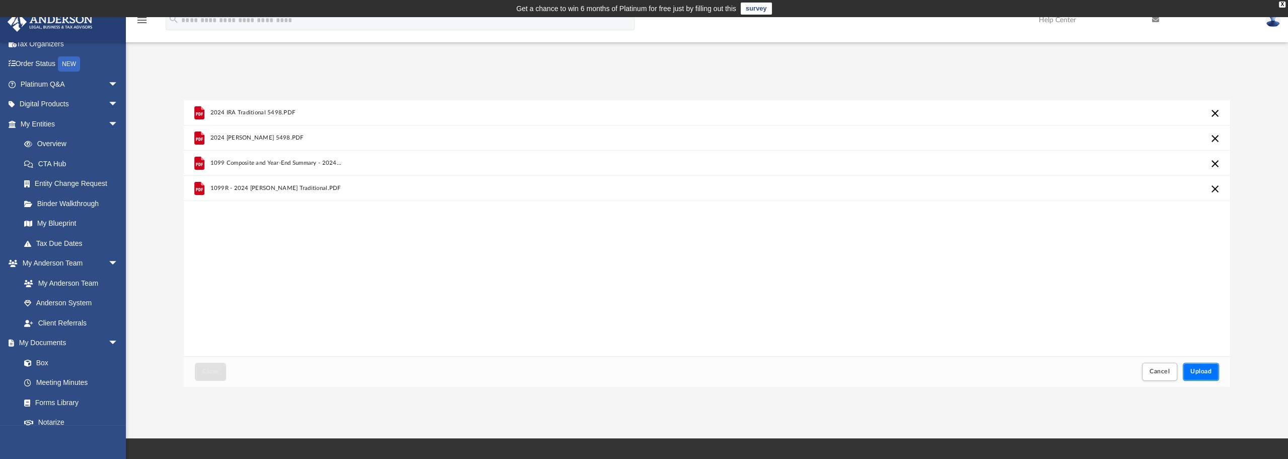
click at [1196, 371] on span "Upload" at bounding box center [1200, 371] width 21 height 6
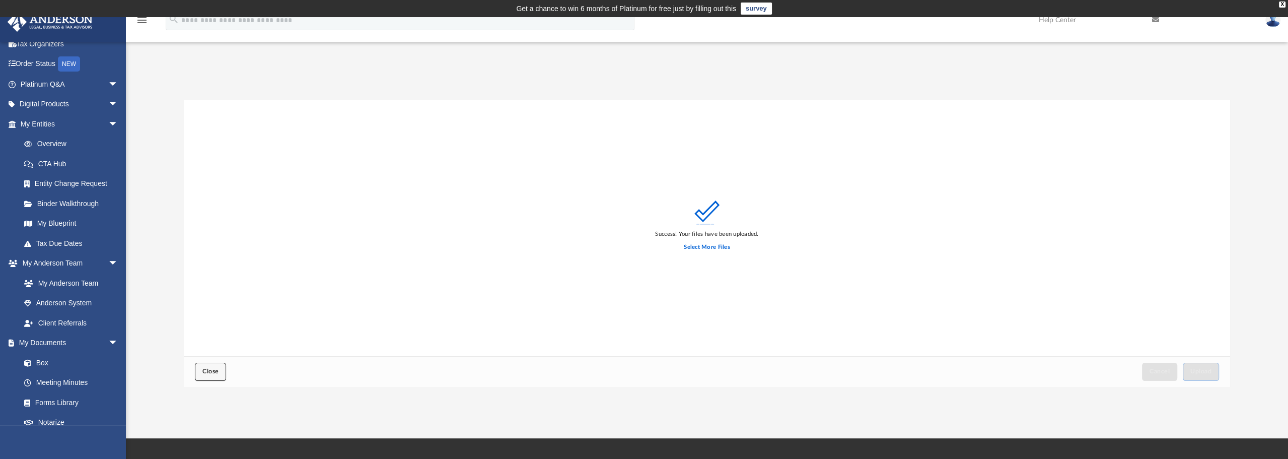
click at [213, 372] on span "Close" at bounding box center [210, 371] width 16 height 6
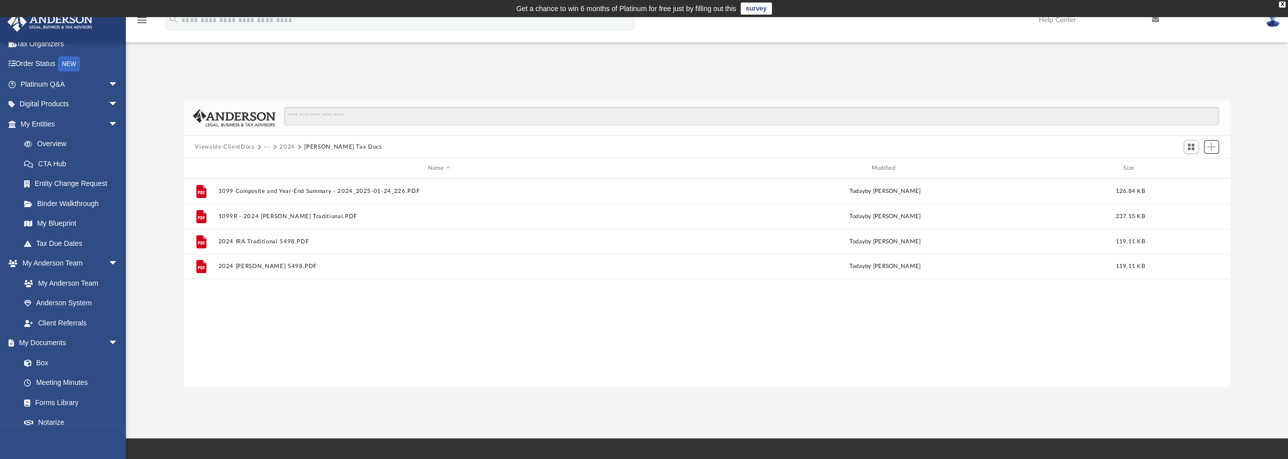
scroll to position [221, 1038]
click at [282, 149] on button "2024" at bounding box center [287, 147] width 16 height 9
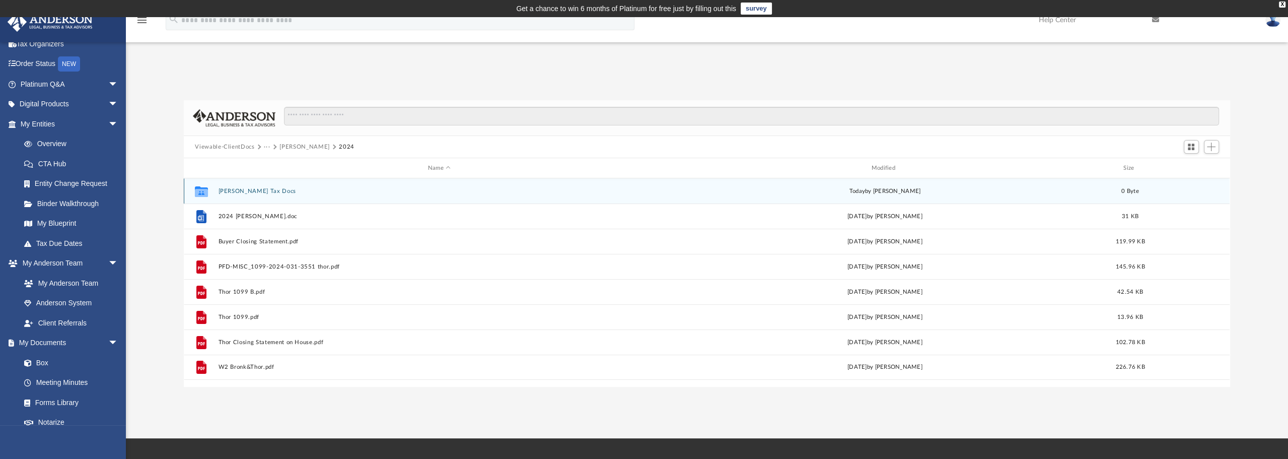
click at [243, 192] on button "Schwab Tax Docs" at bounding box center [440, 191] width 442 height 7
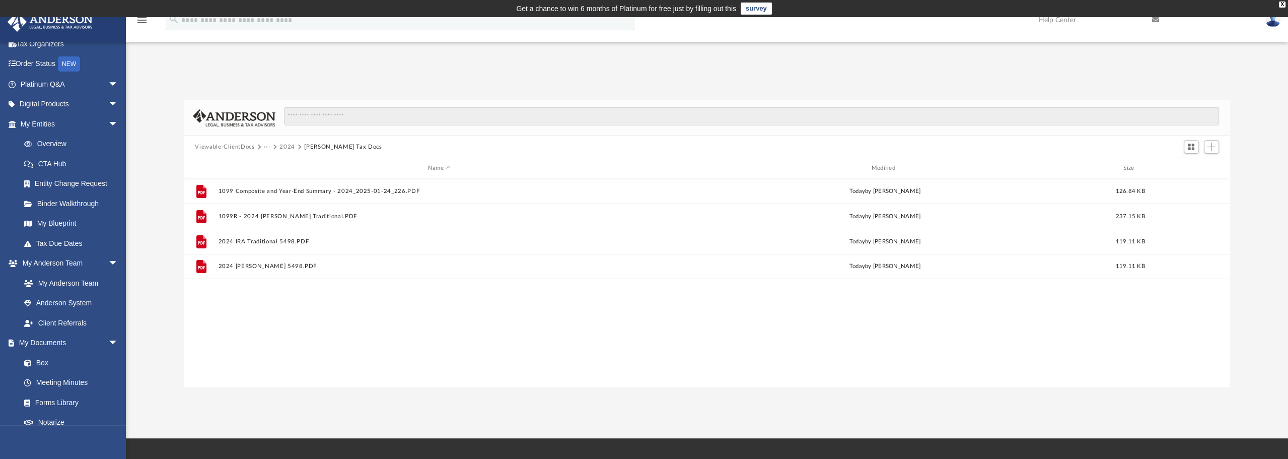
click at [286, 146] on button "2024" at bounding box center [287, 147] width 16 height 9
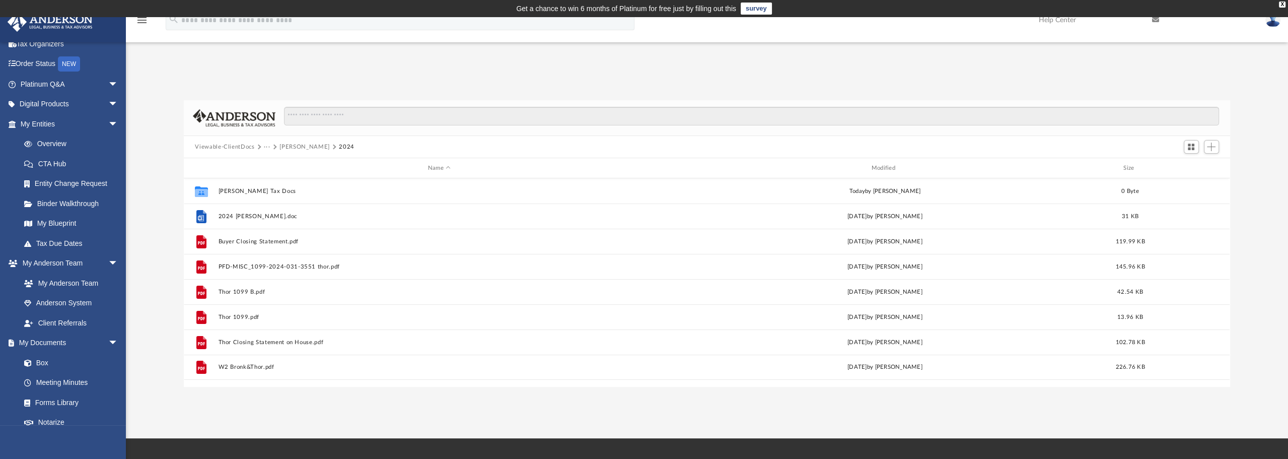
click at [482, 76] on div "App [PERSON_NAME][EMAIL_ADDRESS][DOMAIN_NAME] Sign Out [PERSON_NAME][EMAIL_ADDR…" at bounding box center [644, 227] width 1288 height 318
click at [300, 146] on button "Jorgensen, Thor" at bounding box center [304, 147] width 50 height 9
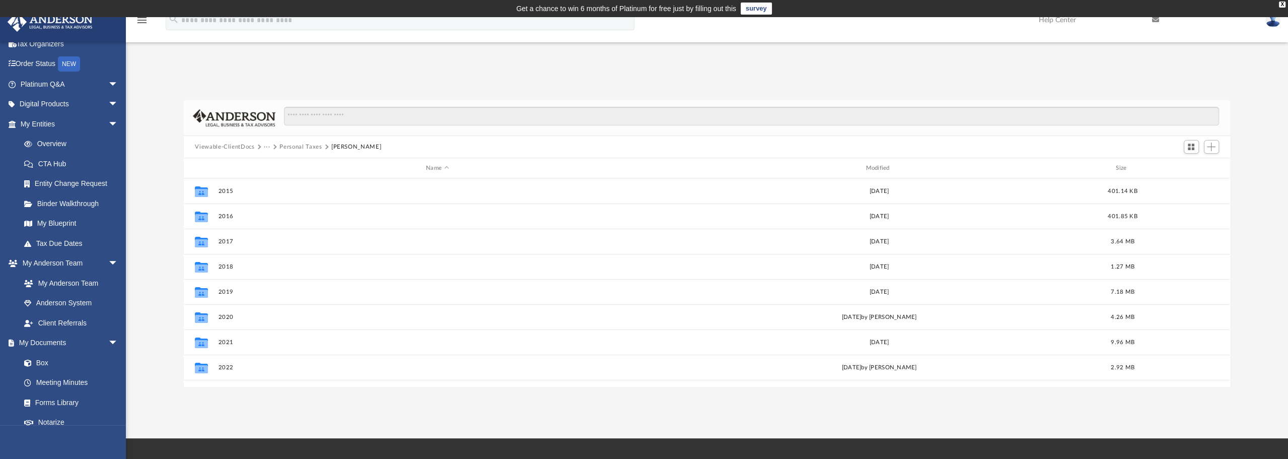
click at [306, 146] on button "Personal Taxes" at bounding box center [300, 147] width 42 height 9
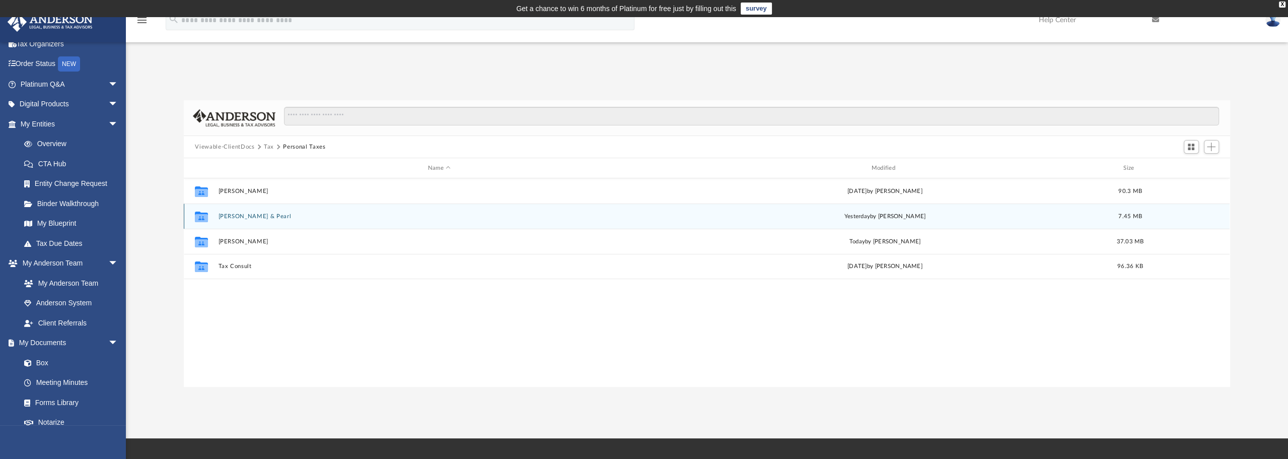
click at [272, 220] on div "Collaborated Folder Jorgensen, Spike & Pearl yesterday by Bronk Jorgensen 7.45 …" at bounding box center [707, 215] width 1046 height 25
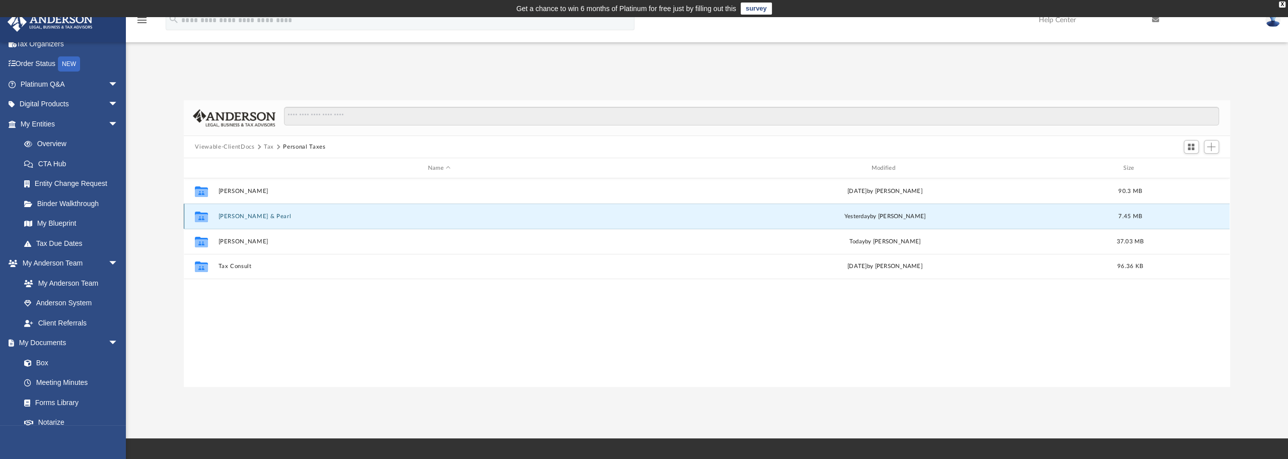
click at [273, 213] on button "[PERSON_NAME] & Pearl" at bounding box center [440, 216] width 442 height 7
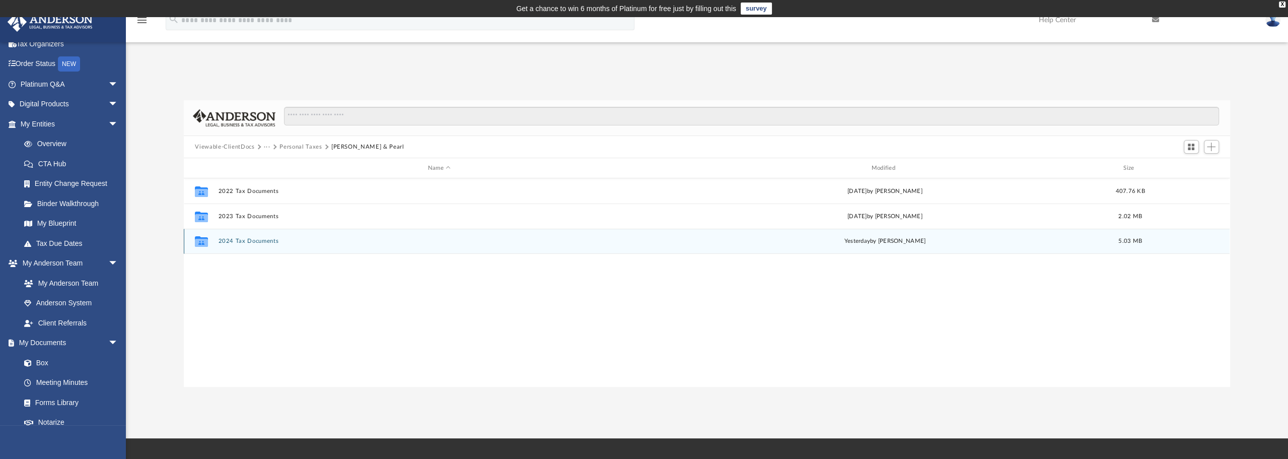
click at [257, 245] on div "Collaborated Folder 2024 Tax Documents yesterday by Bronk Jorgensen 5.03 MB" at bounding box center [707, 241] width 1046 height 25
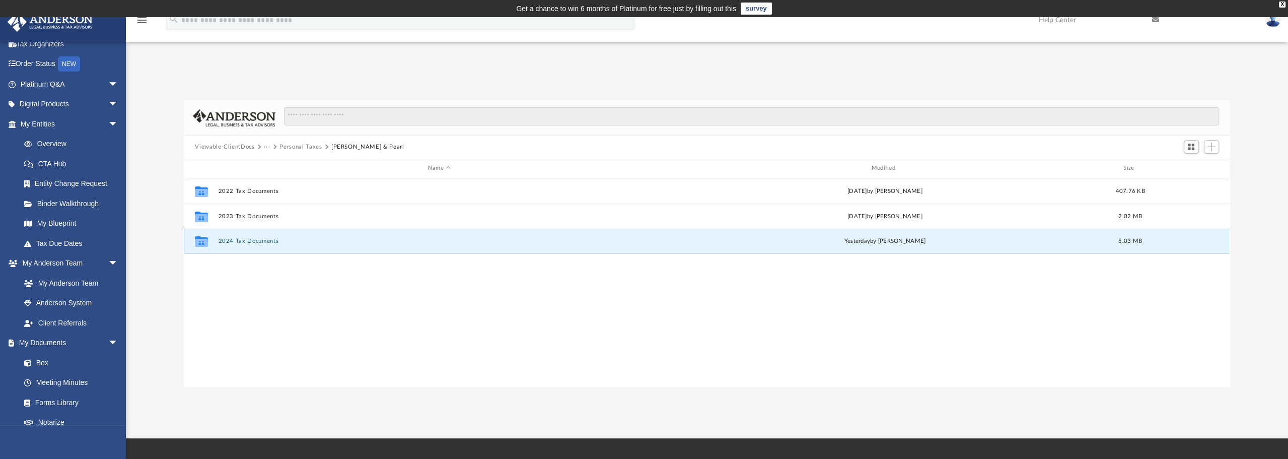
click at [256, 240] on button "2024 Tax Documents" at bounding box center [440, 241] width 442 height 7
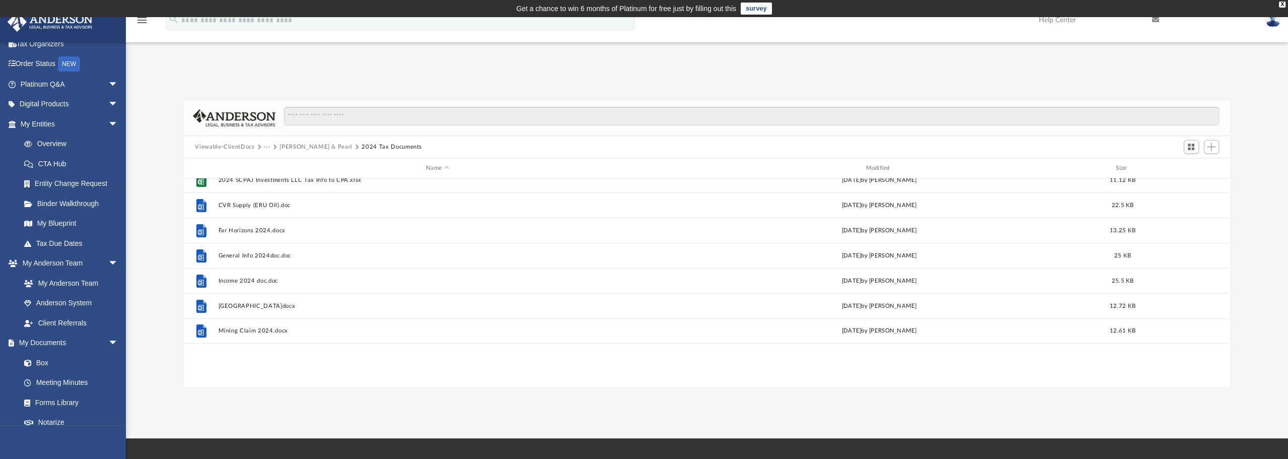
scroll to position [0, 0]
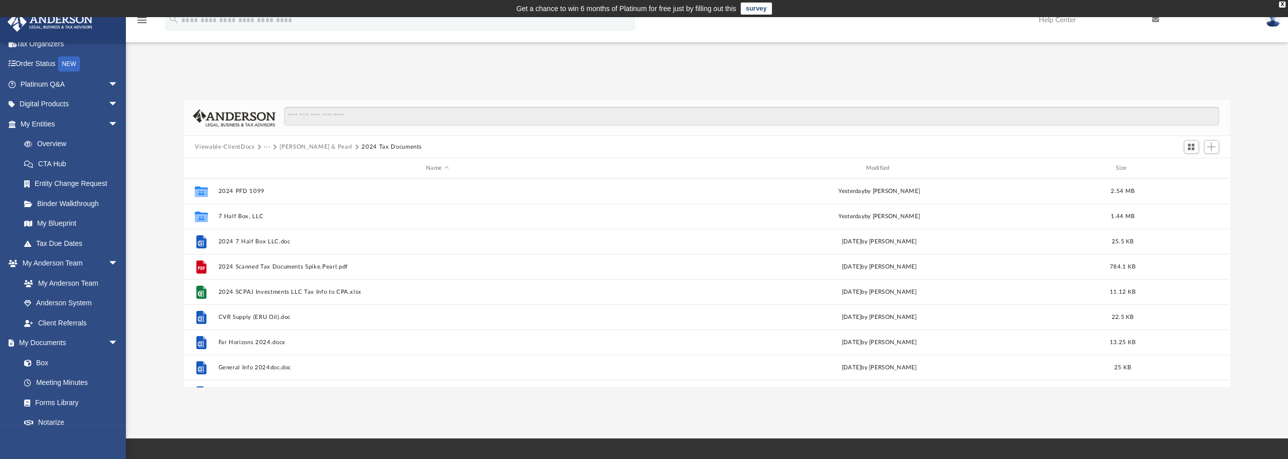
click at [315, 147] on button "[PERSON_NAME] & Pearl" at bounding box center [315, 147] width 73 height 9
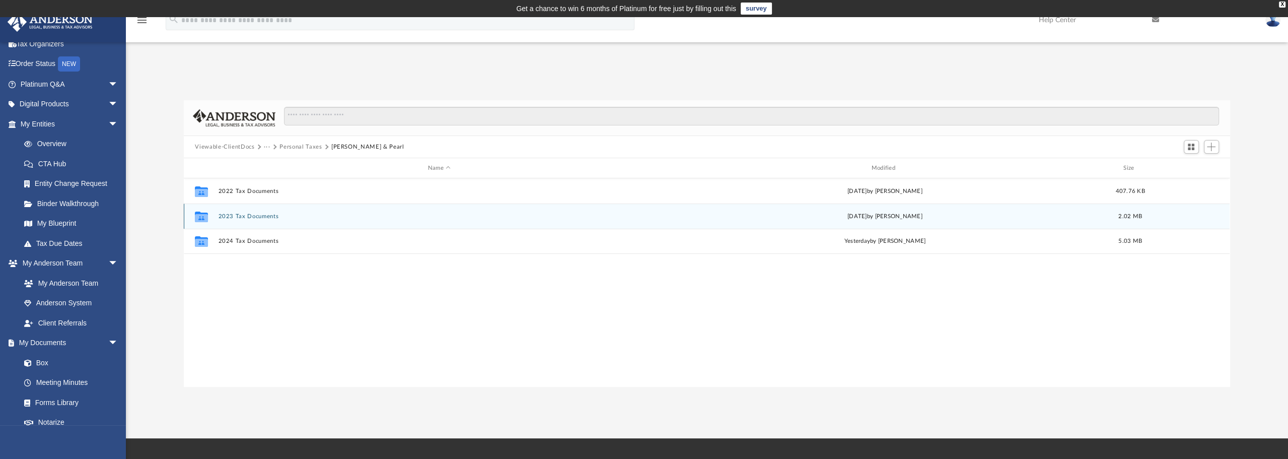
click at [247, 215] on button "2023 Tax Documents" at bounding box center [440, 216] width 442 height 7
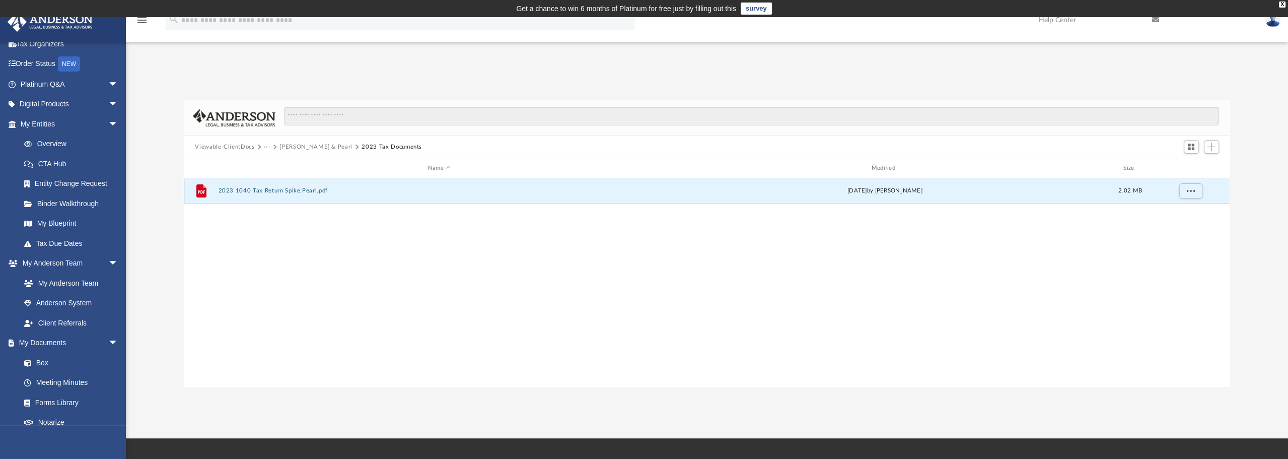
click at [289, 190] on button "2023 1040 Tax Return Spike.Pearl.pdf" at bounding box center [440, 190] width 442 height 7
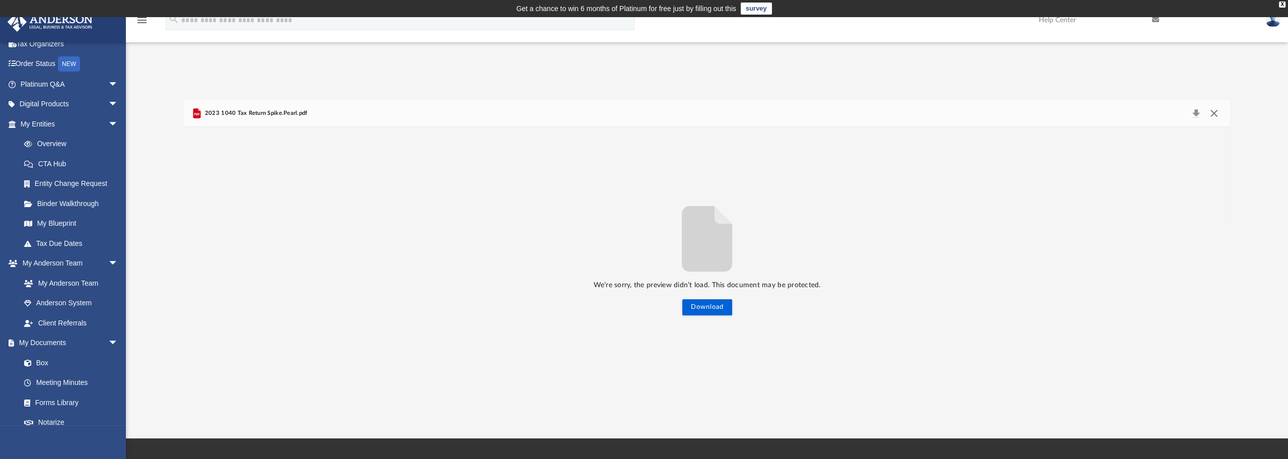
click at [1211, 109] on button "Close" at bounding box center [1214, 113] width 18 height 14
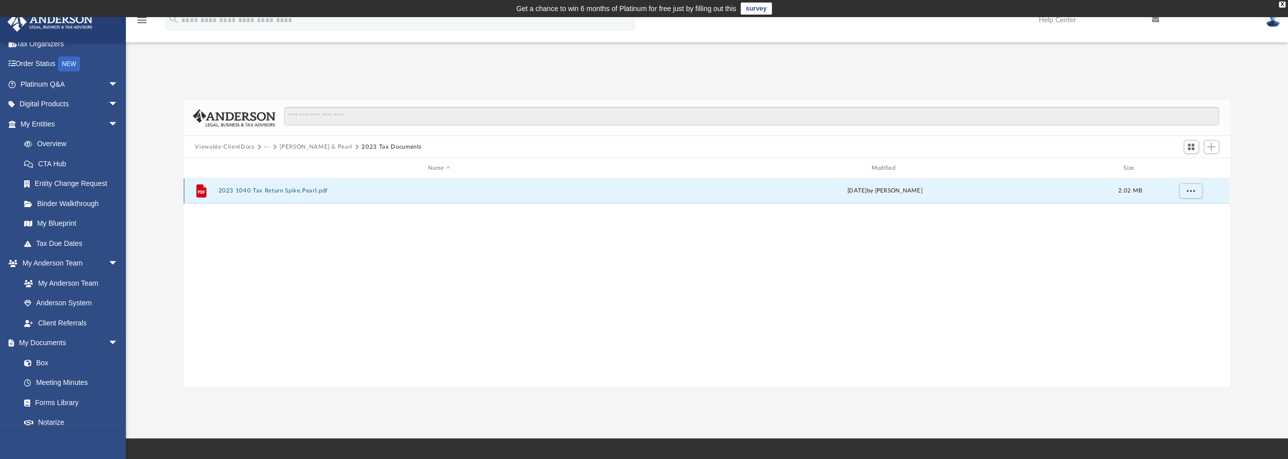
click at [281, 191] on button "2023 1040 Tax Return Spike.Pearl.pdf" at bounding box center [440, 190] width 442 height 7
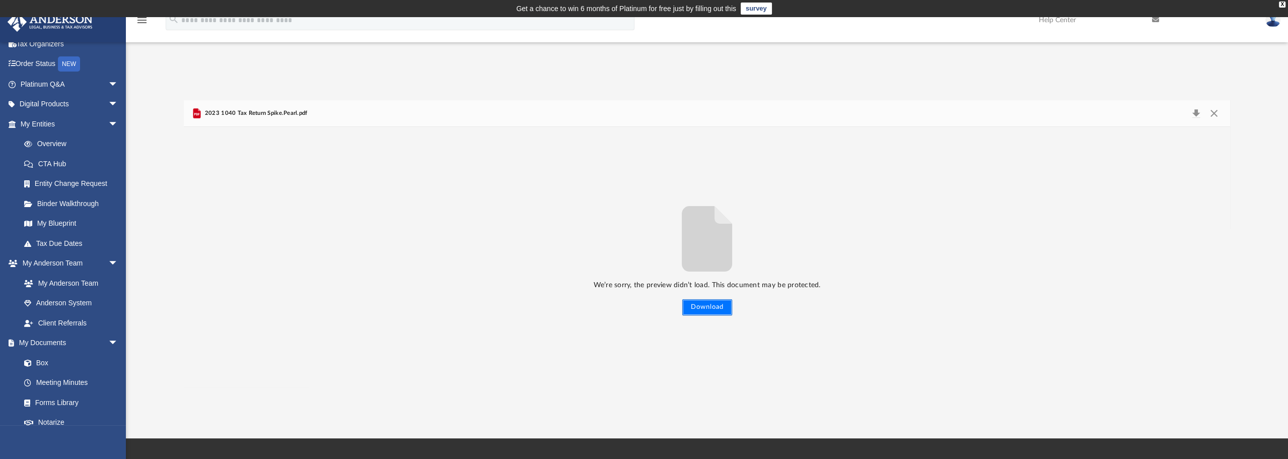
click at [704, 310] on button "Download" at bounding box center [707, 307] width 50 height 16
